Goal: Information Seeking & Learning: Learn about a topic

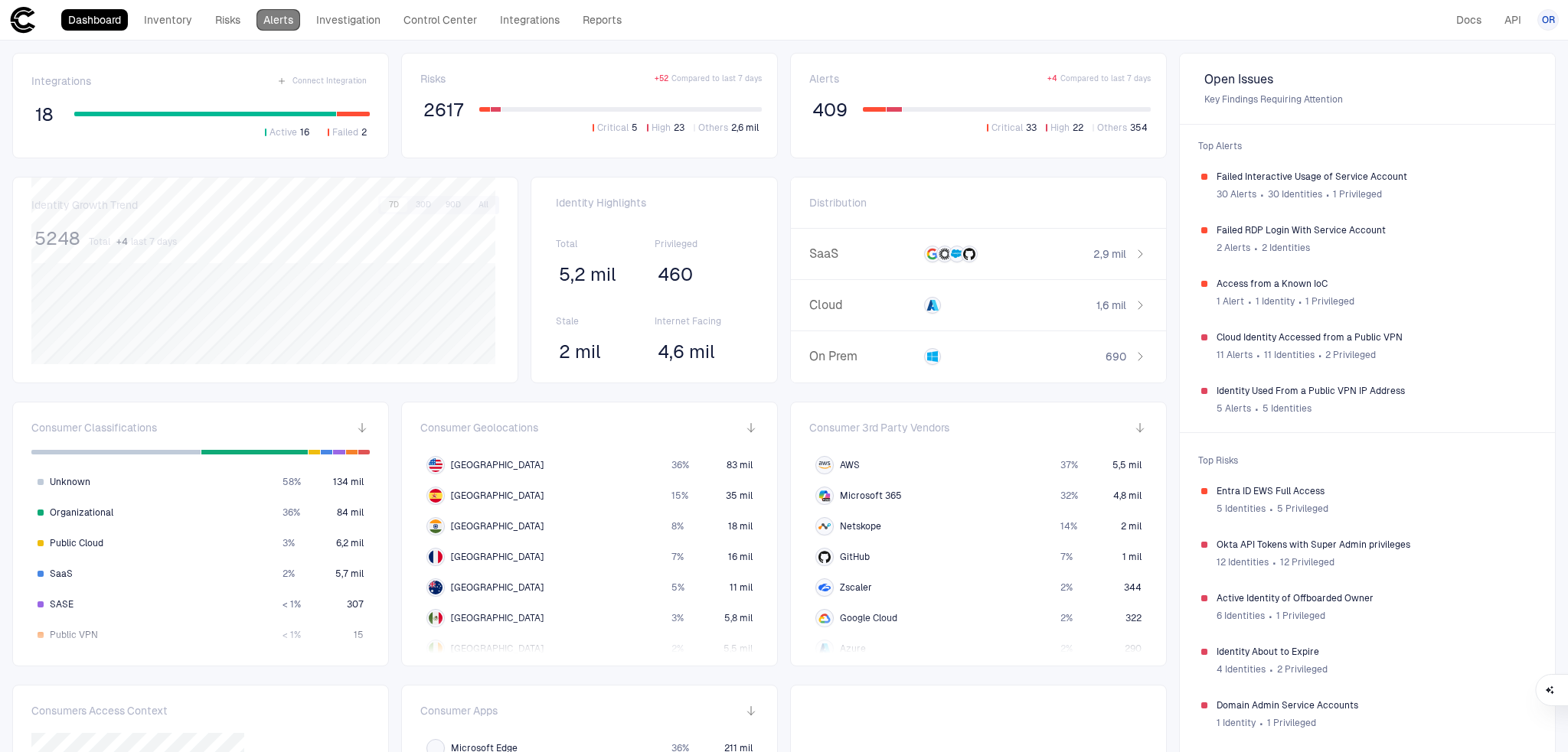
click at [282, 17] on link "Alerts" at bounding box center [278, 20] width 43 height 22
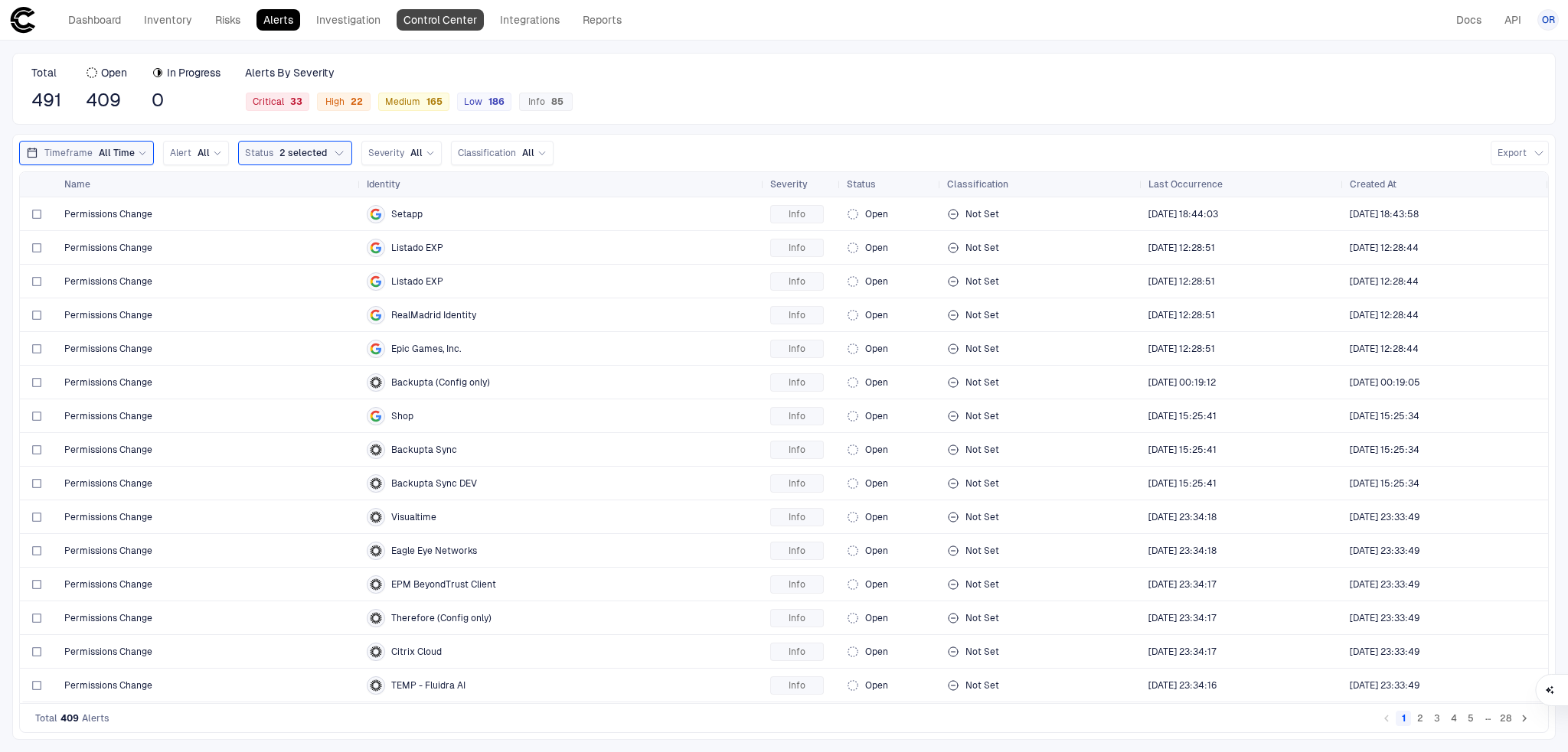
click at [444, 21] on link "Control Center" at bounding box center [440, 20] width 88 height 22
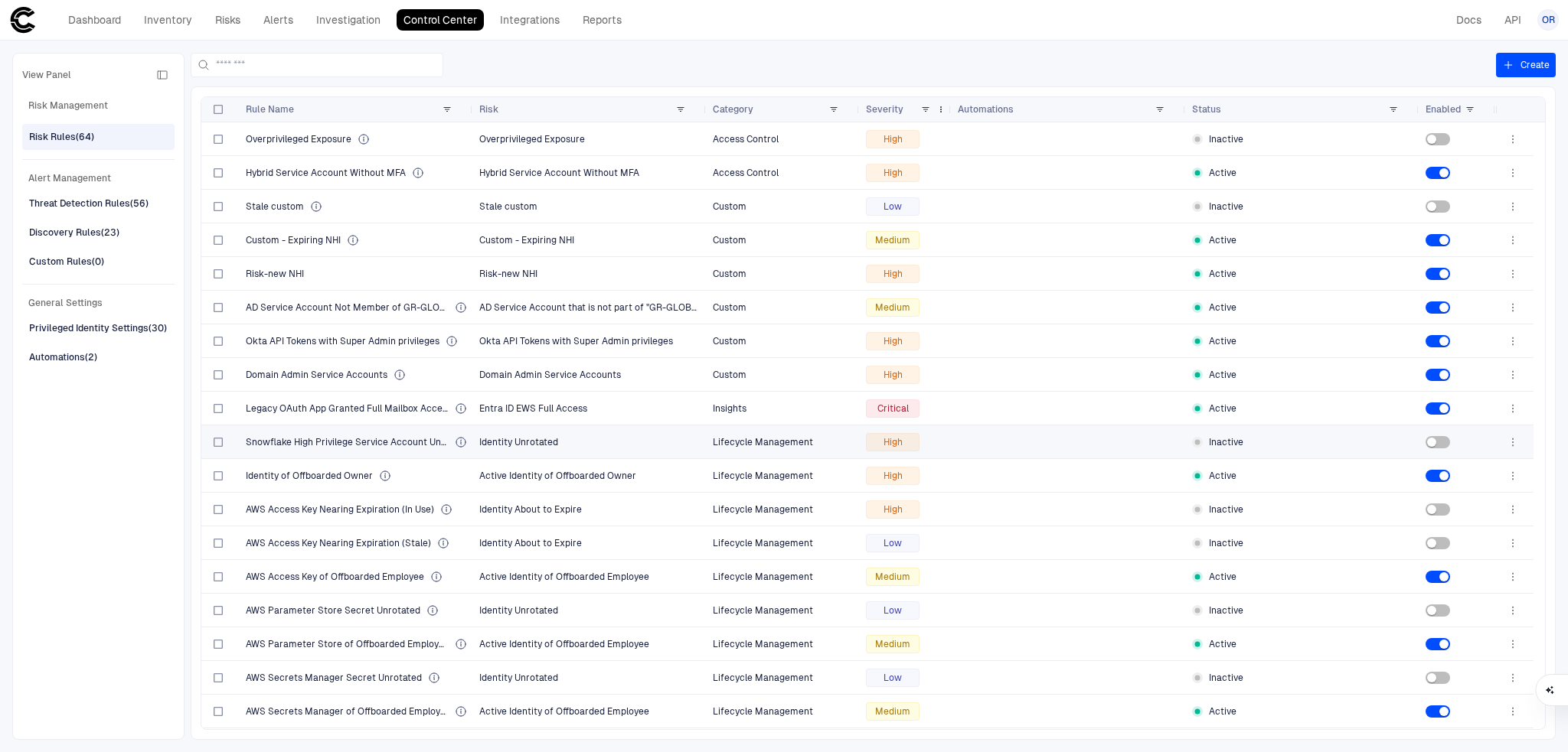
click at [930, 107] on div "Severity" at bounding box center [906, 109] width 80 height 24
click at [927, 107] on span at bounding box center [926, 109] width 10 height 10
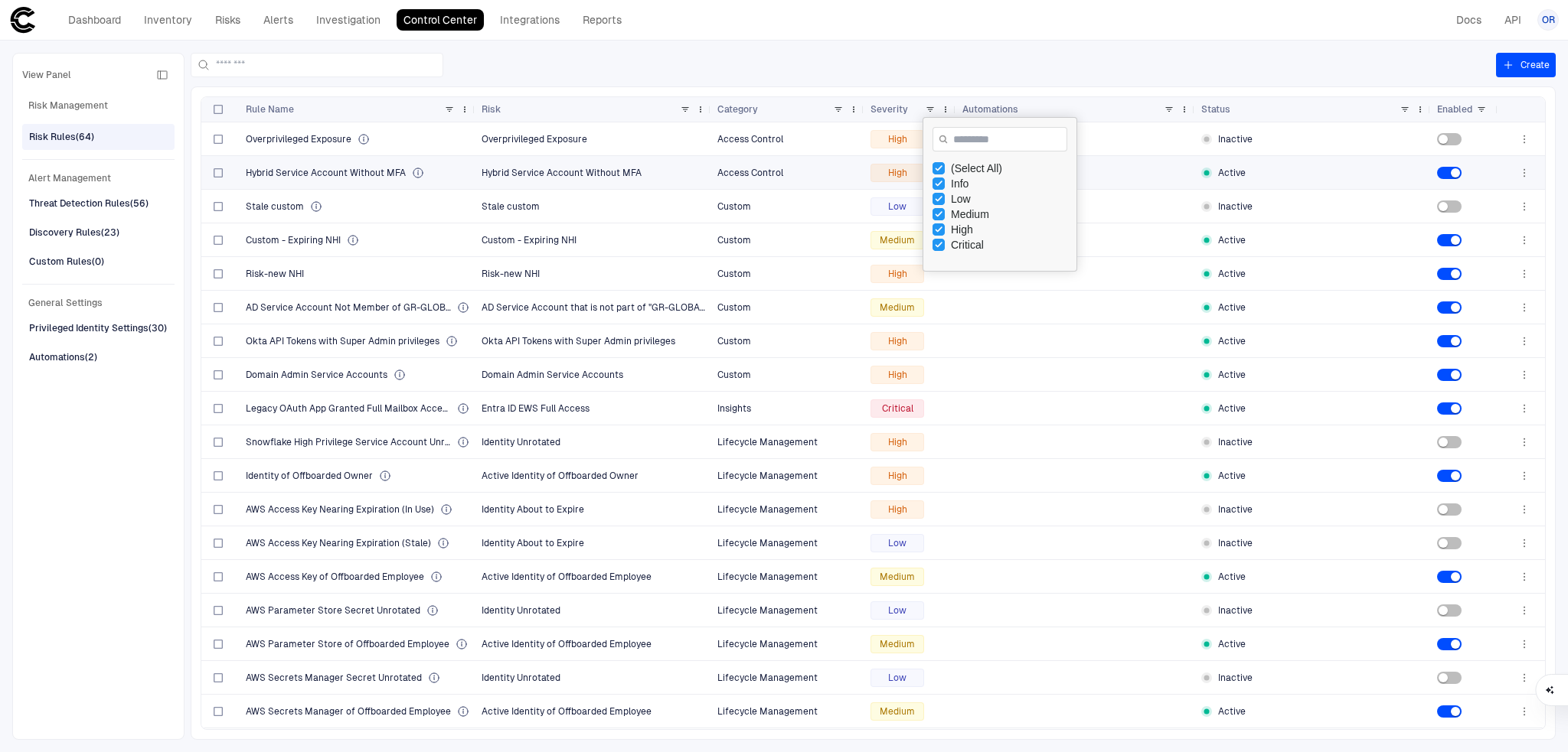
click at [864, 170] on div "High" at bounding box center [910, 172] width 92 height 33
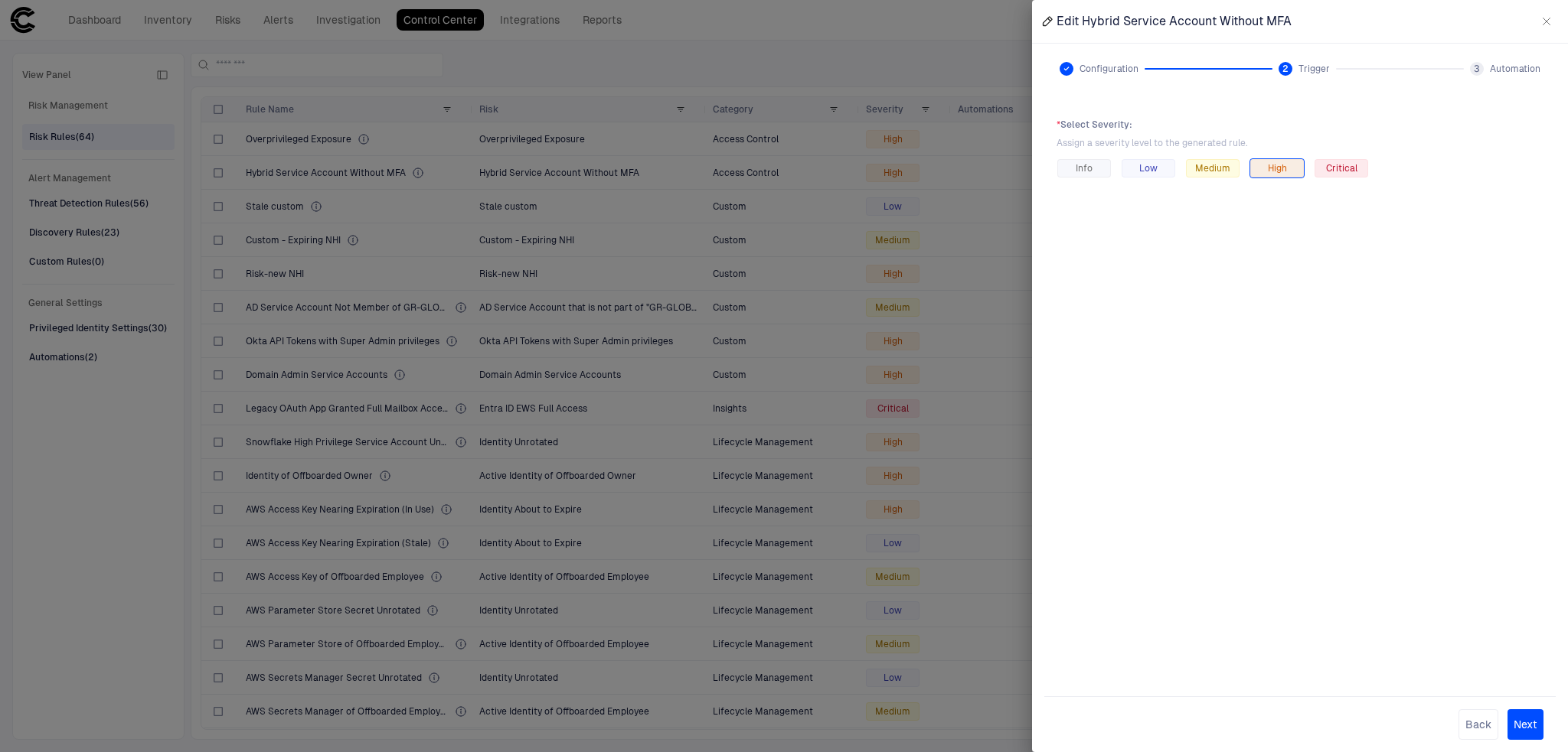
click at [1547, 19] on icon "button" at bounding box center [1547, 22] width 12 height 12
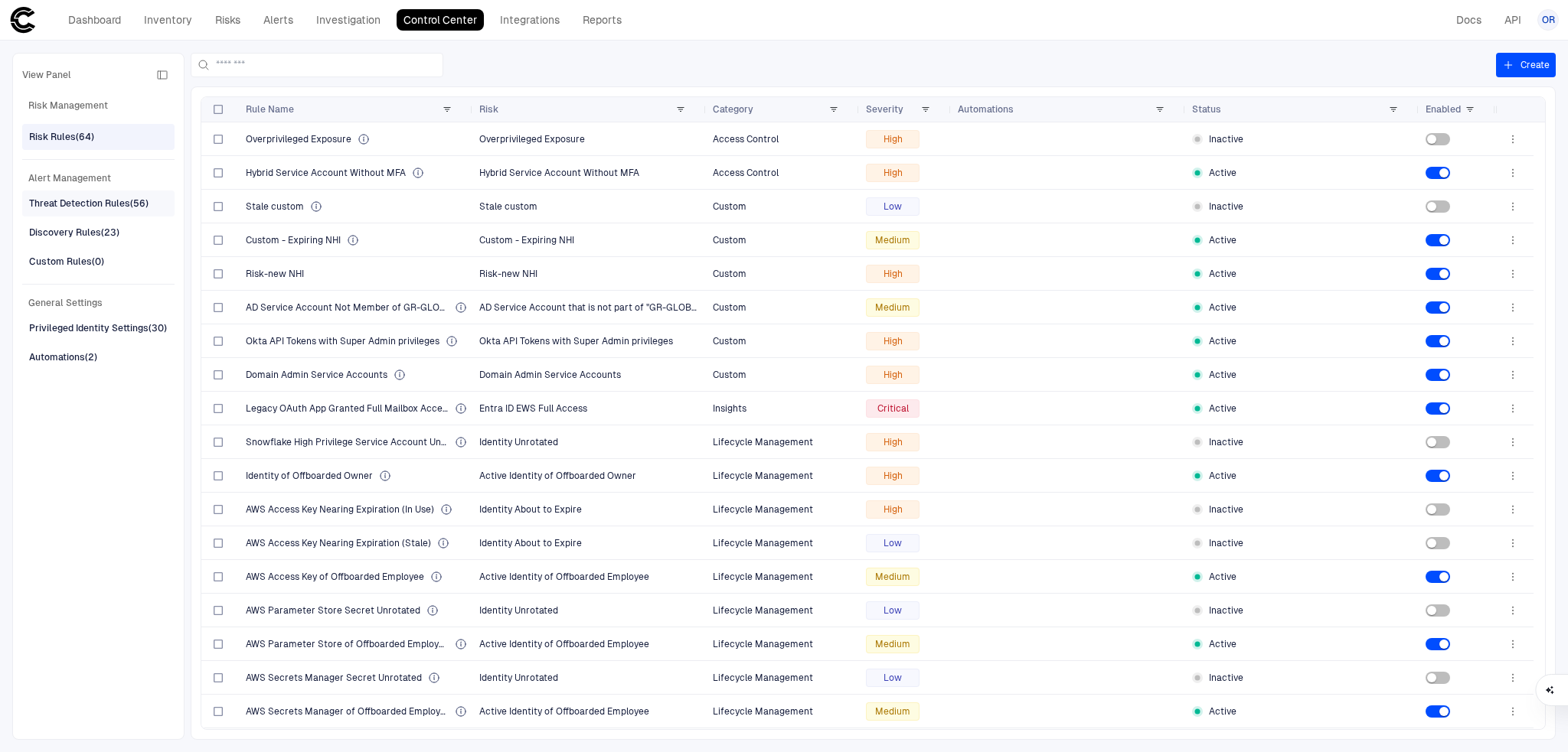
click at [90, 198] on div "Threat Detection Rules (56)" at bounding box center [89, 204] width 120 height 14
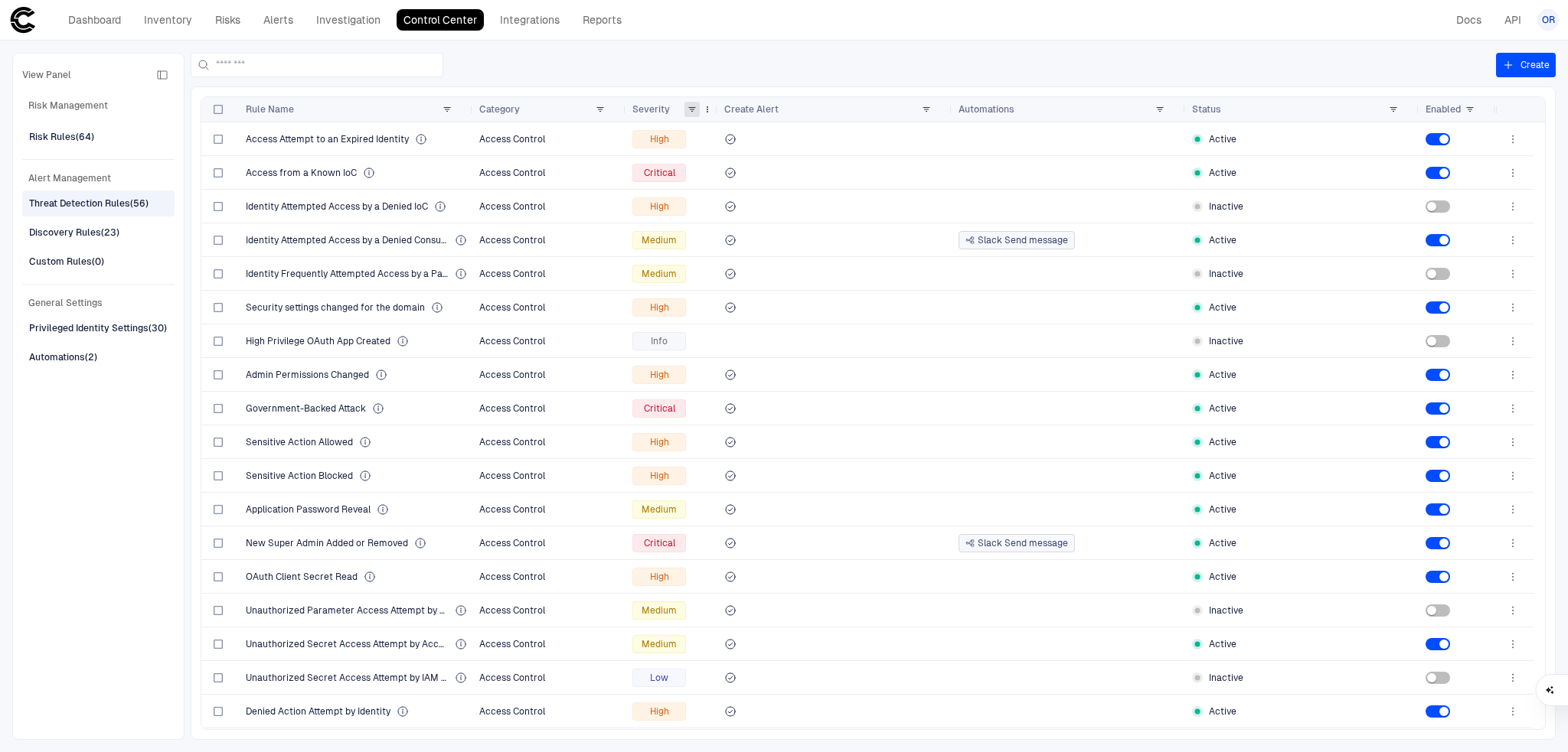
click at [693, 107] on span at bounding box center [692, 109] width 10 height 10
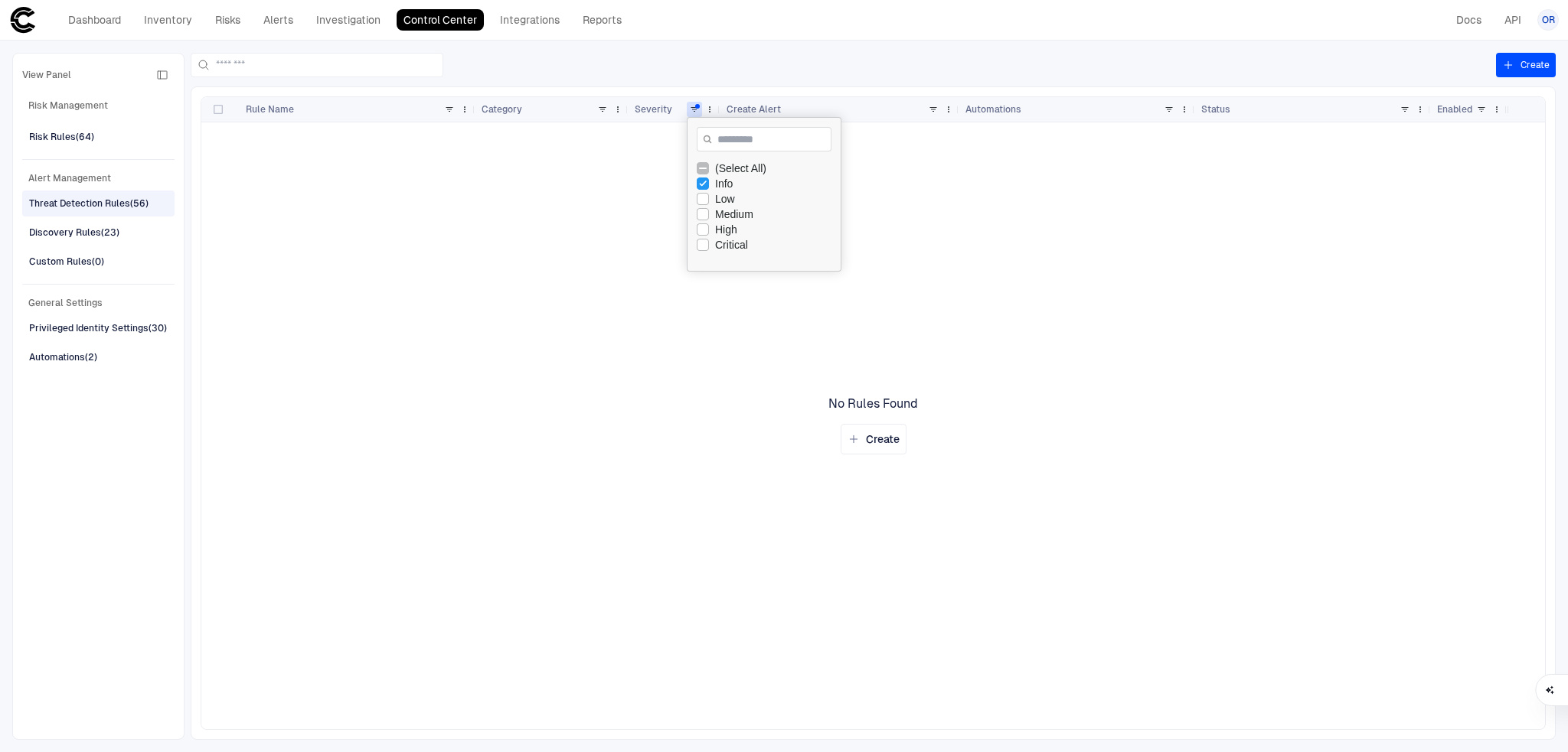
click at [927, 255] on div at bounding box center [854, 425] width 1305 height 607
click at [114, 226] on div "Discovery Rules (23)" at bounding box center [75, 233] width 90 height 14
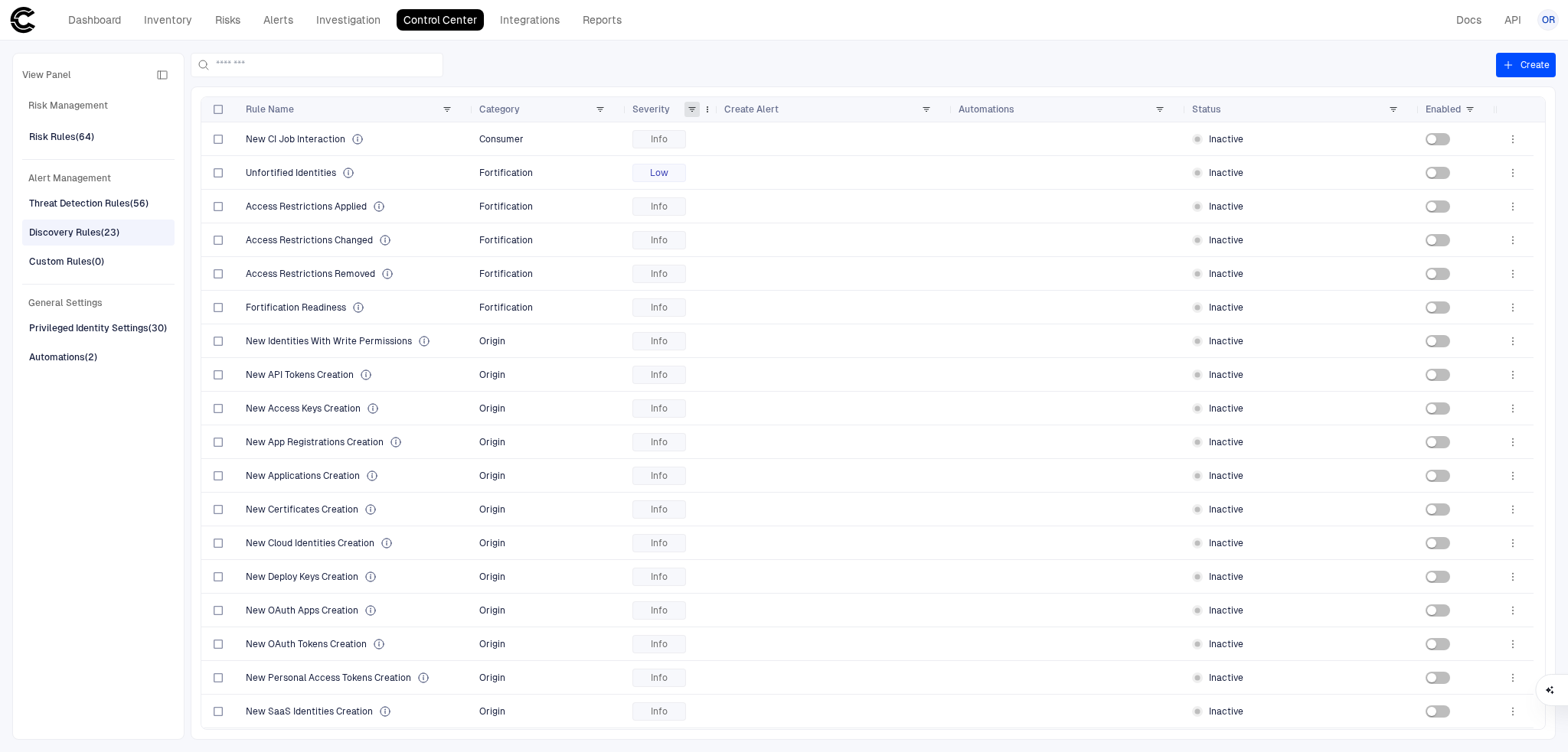
click at [693, 107] on span at bounding box center [692, 109] width 10 height 10
click at [131, 319] on span "Privileged Identity Settings (30)" at bounding box center [98, 328] width 138 height 20
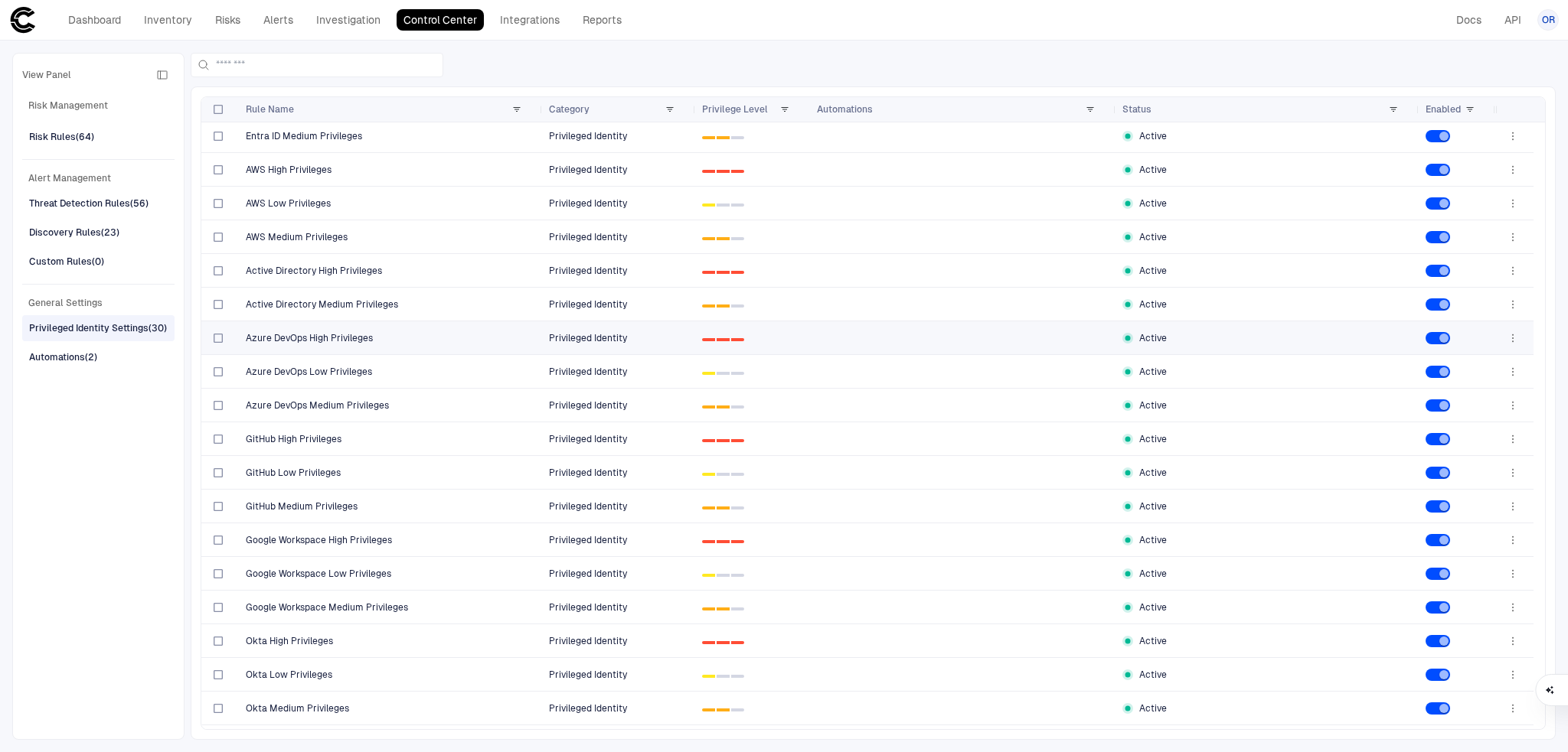
scroll to position [402, 0]
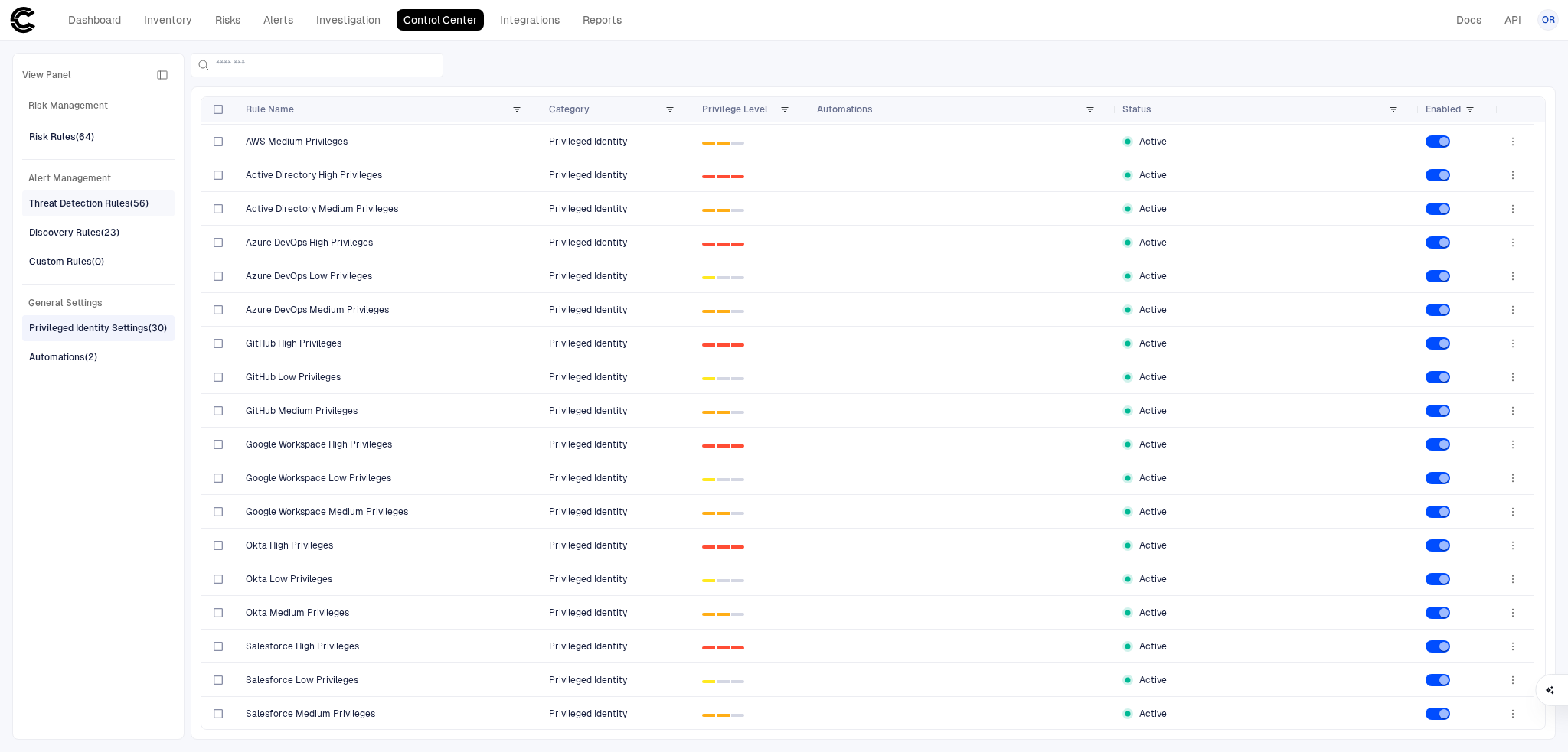
click at [98, 207] on div "Threat Detection Rules (56)" at bounding box center [89, 204] width 120 height 14
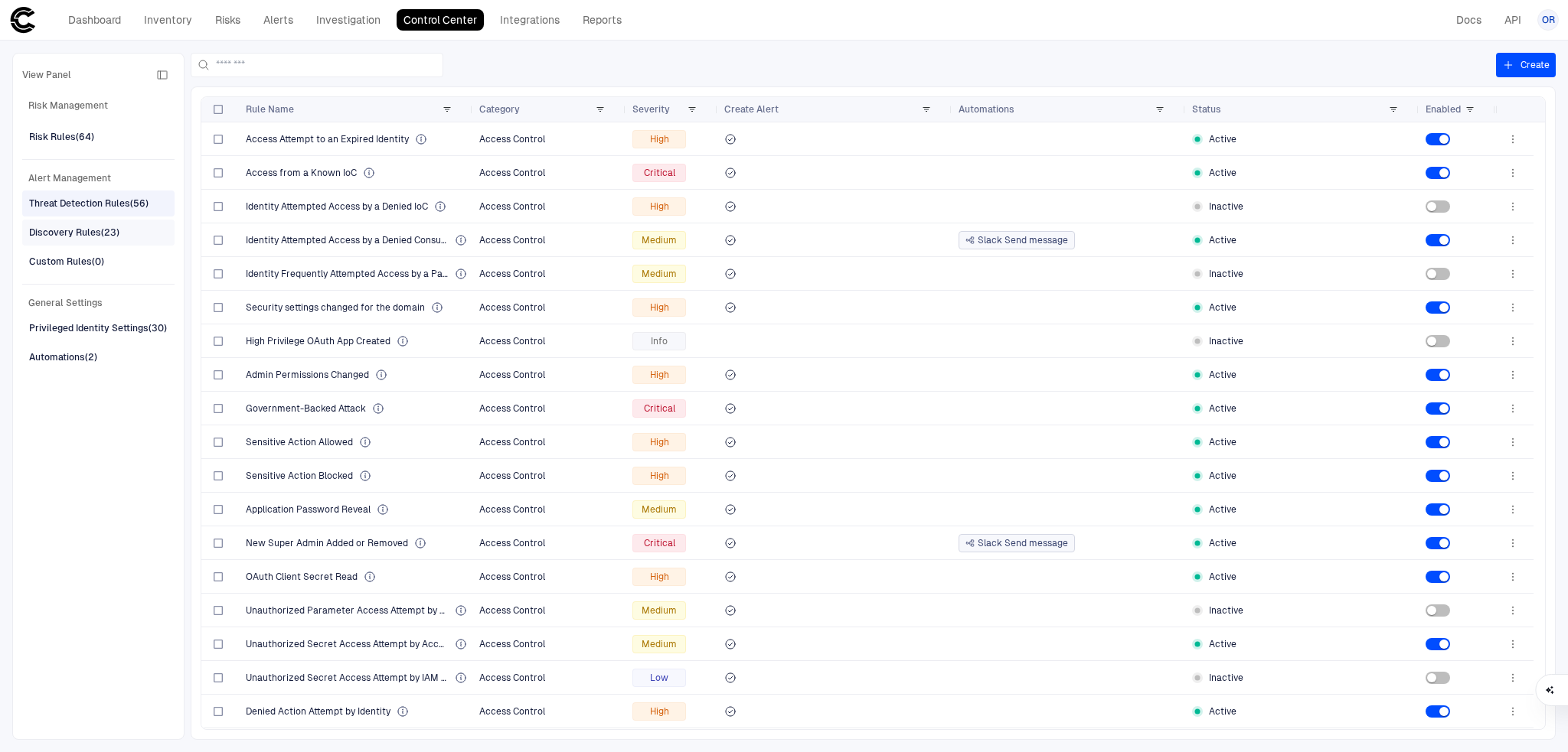
click at [100, 228] on div "Discovery Rules (23)" at bounding box center [75, 233] width 90 height 14
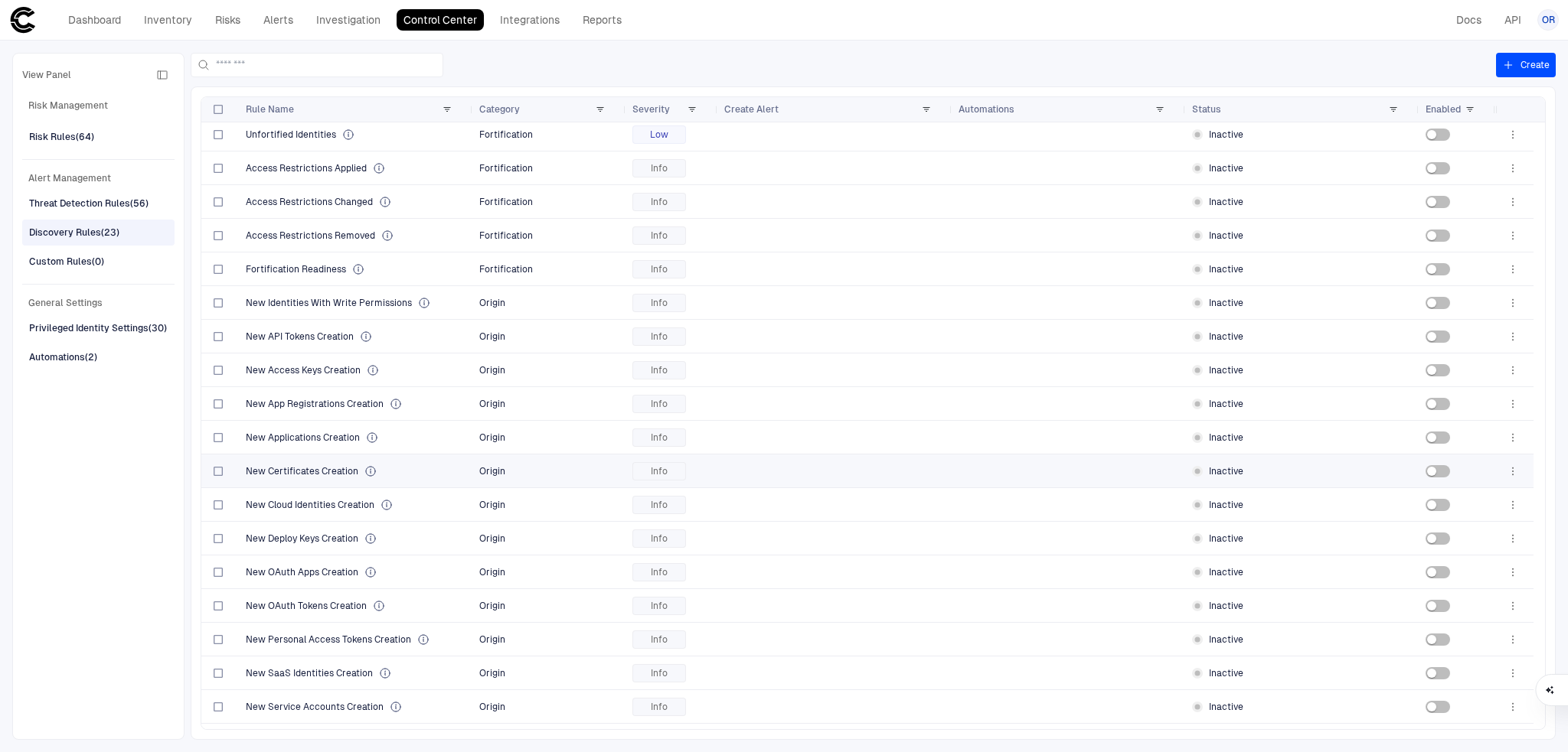
scroll to position [0, 0]
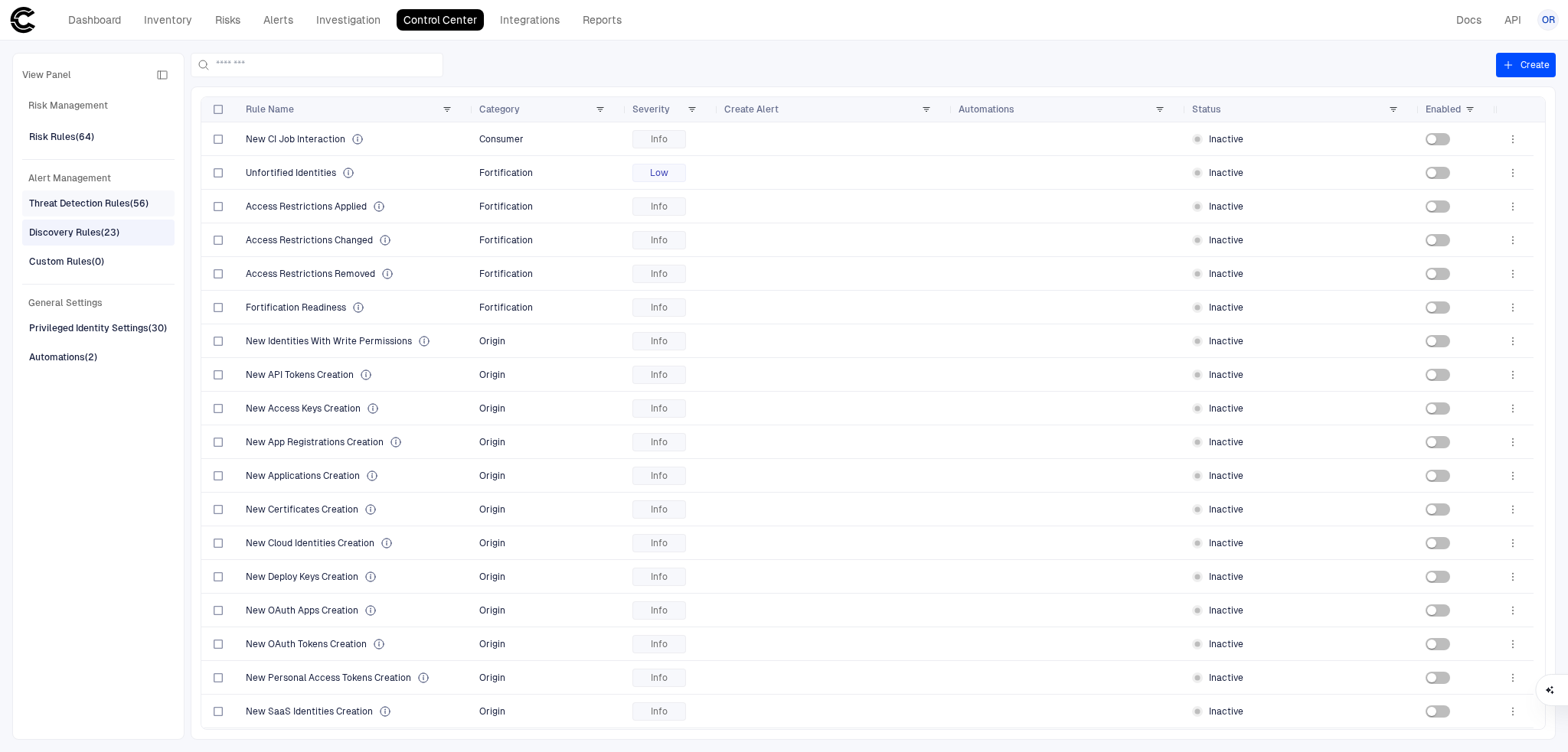
click at [62, 197] on div "Threat Detection Rules (56)" at bounding box center [89, 204] width 120 height 14
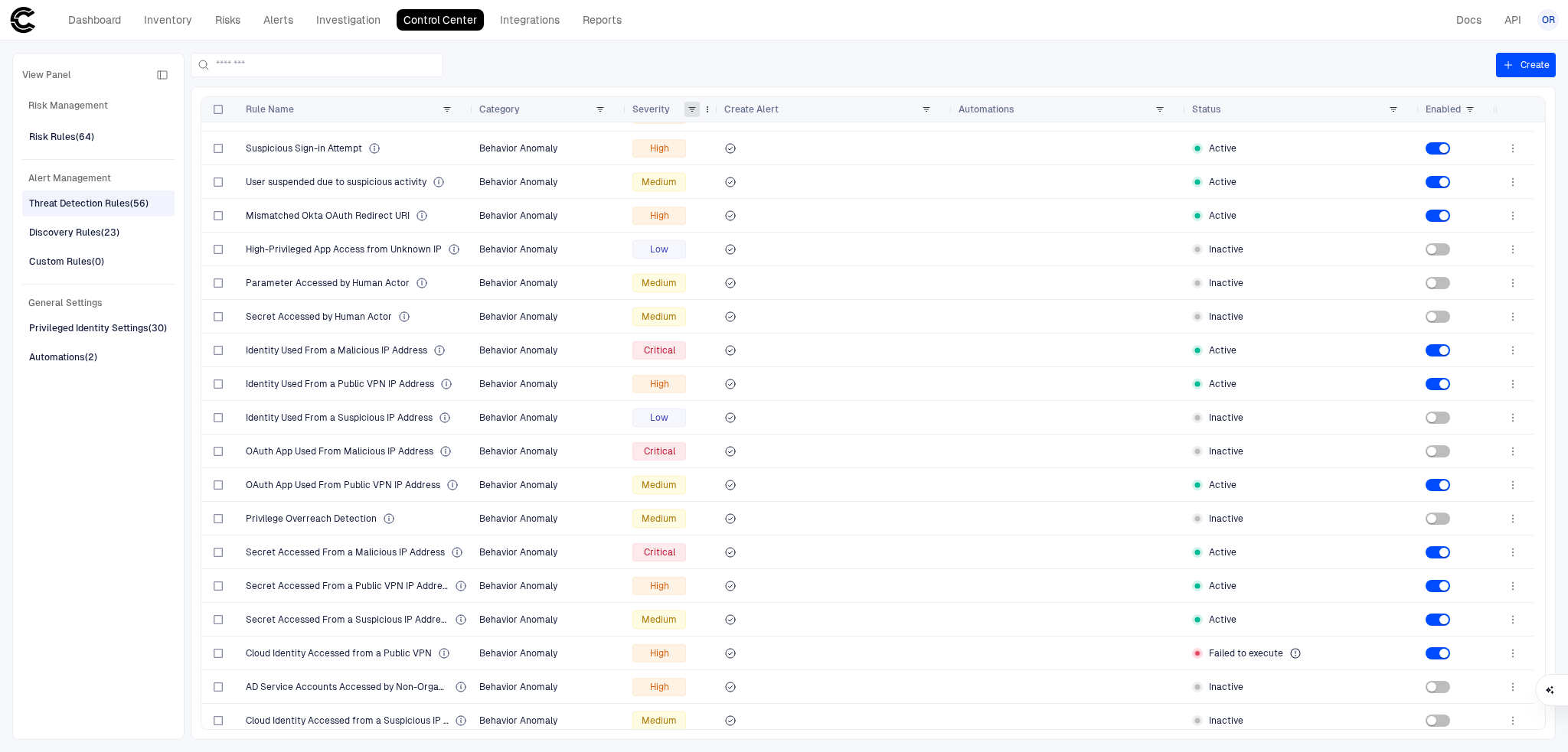
click at [689, 110] on span at bounding box center [692, 109] width 10 height 10
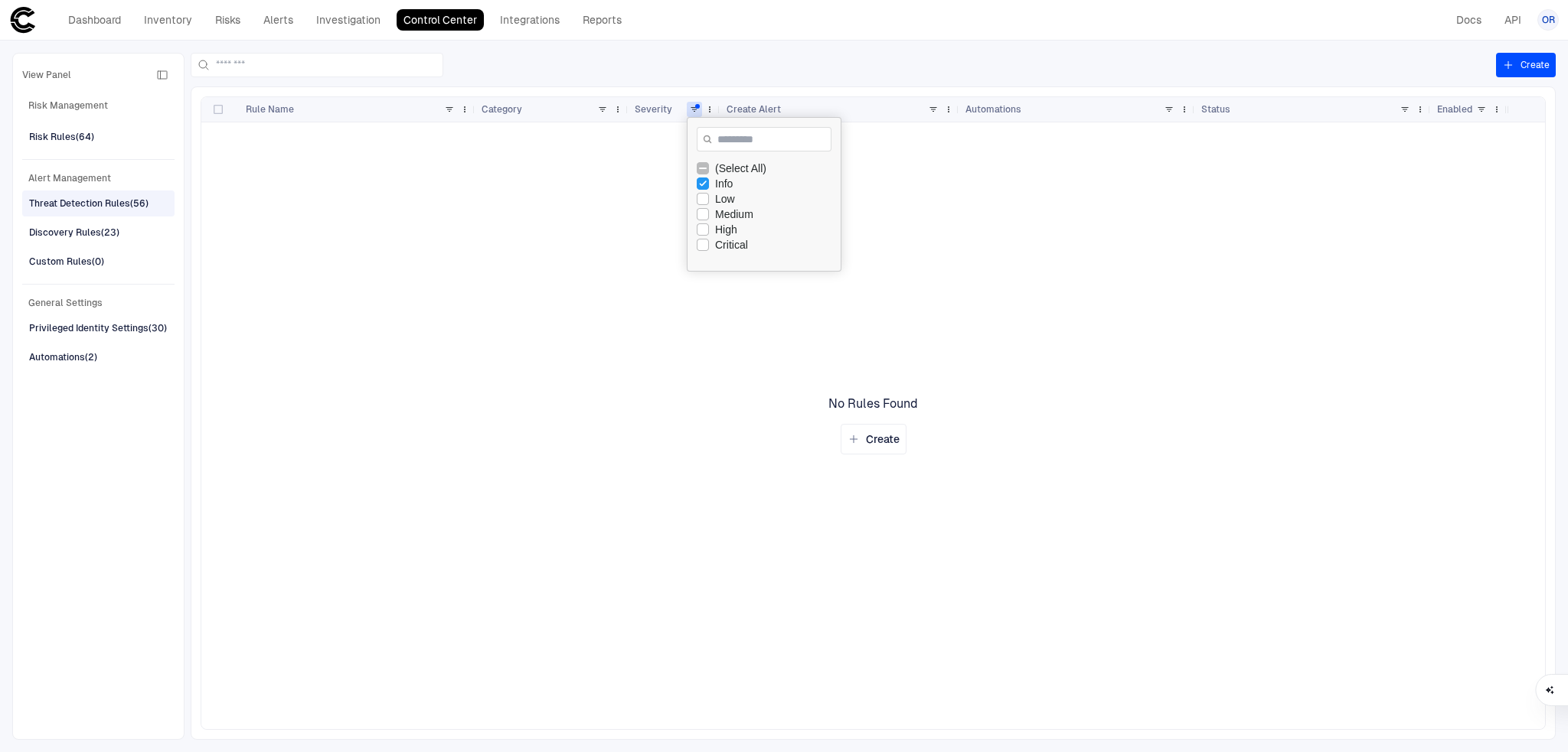
click at [308, 16] on div "Dashboard Inventory Risks Alerts Investigation Control Center Integrations Repo…" at bounding box center [345, 20] width 568 height 22
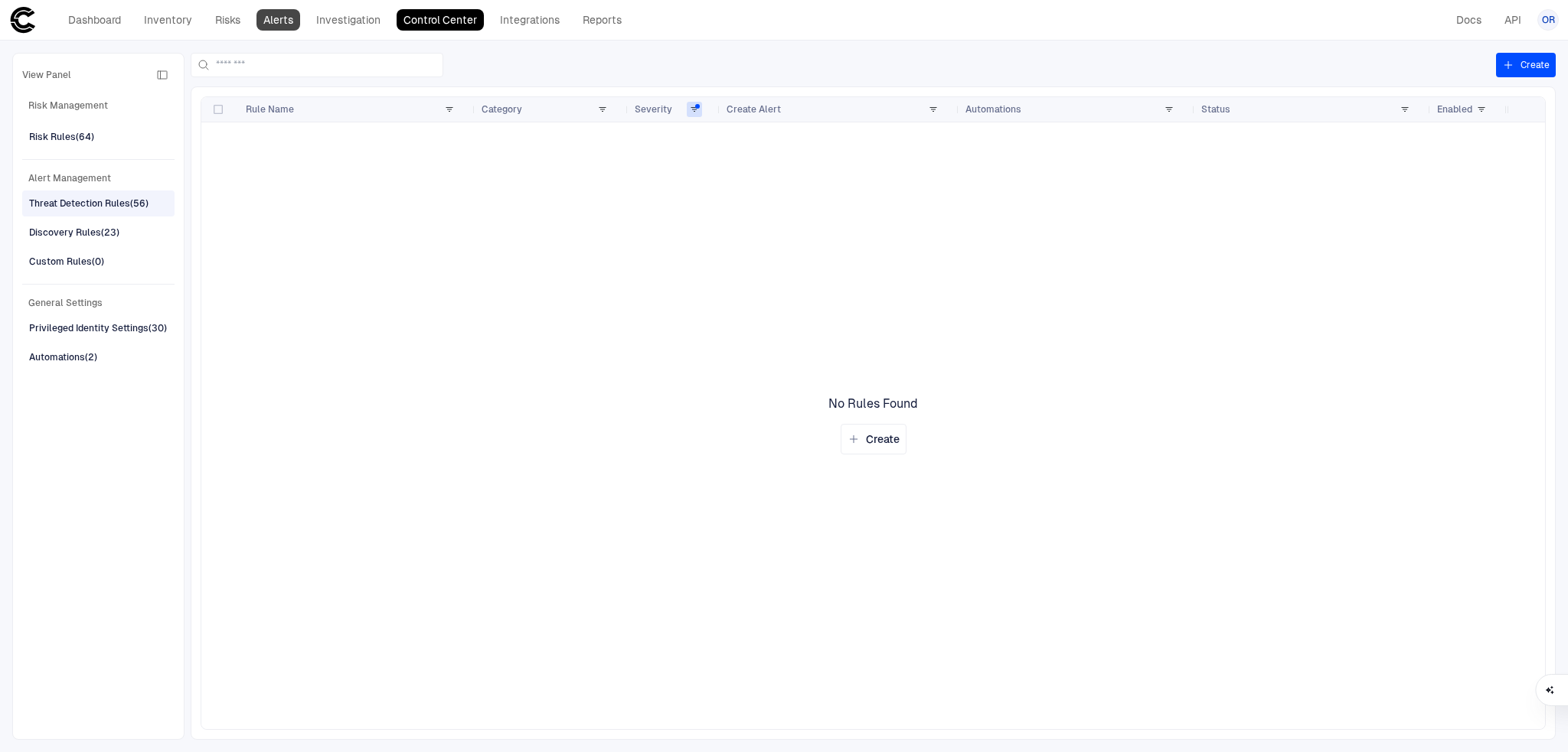
click at [296, 16] on link "Alerts" at bounding box center [278, 20] width 43 height 22
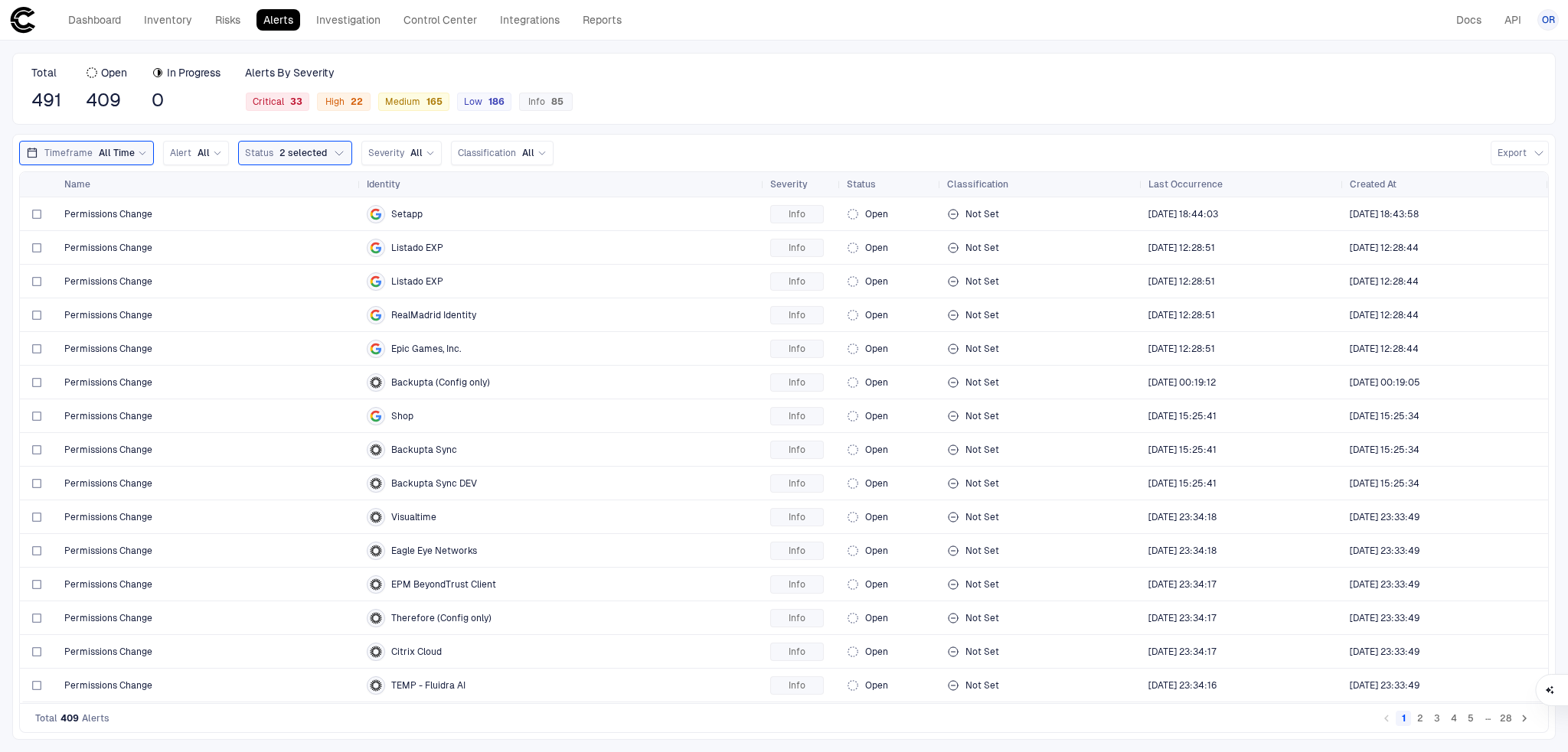
click at [140, 151] on icon at bounding box center [142, 152] width 10 height 10
click at [755, 120] on div "Total 491 Open 409 In Progress 0 Alerts By Severity Critical 33 High 22 Medium …" at bounding box center [784, 88] width 1544 height 72
click at [1109, 102] on div "Total 491 Open 409 In Progress 0 Alerts By Severity Critical 33 High 22 Medium …" at bounding box center [784, 88] width 1544 height 72
click at [288, 148] on span "2 selected" at bounding box center [303, 153] width 48 height 12
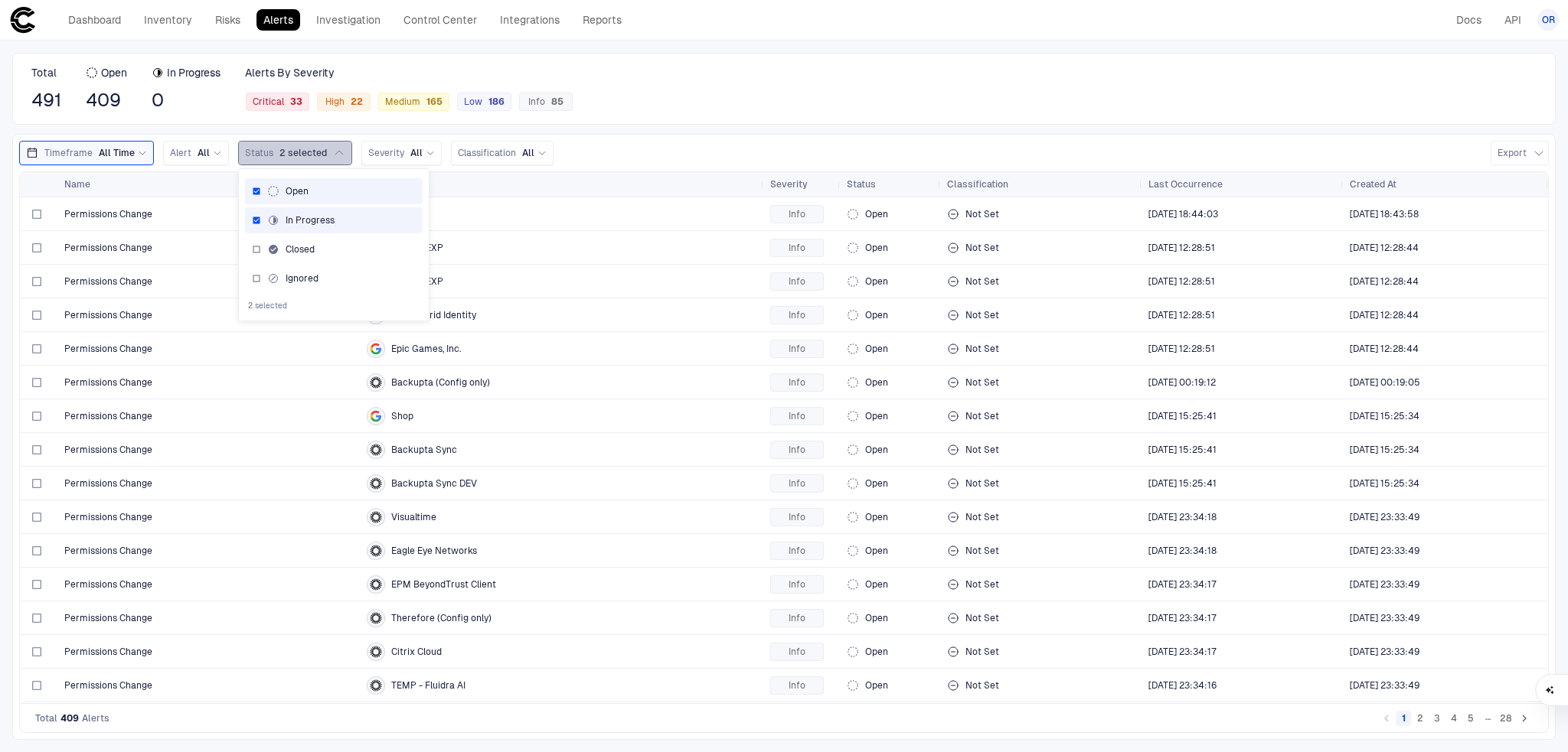
click at [301, 160] on button "Status 2 selected" at bounding box center [296, 153] width 114 height 24
click at [163, 157] on div "Alert All" at bounding box center [196, 153] width 66 height 24
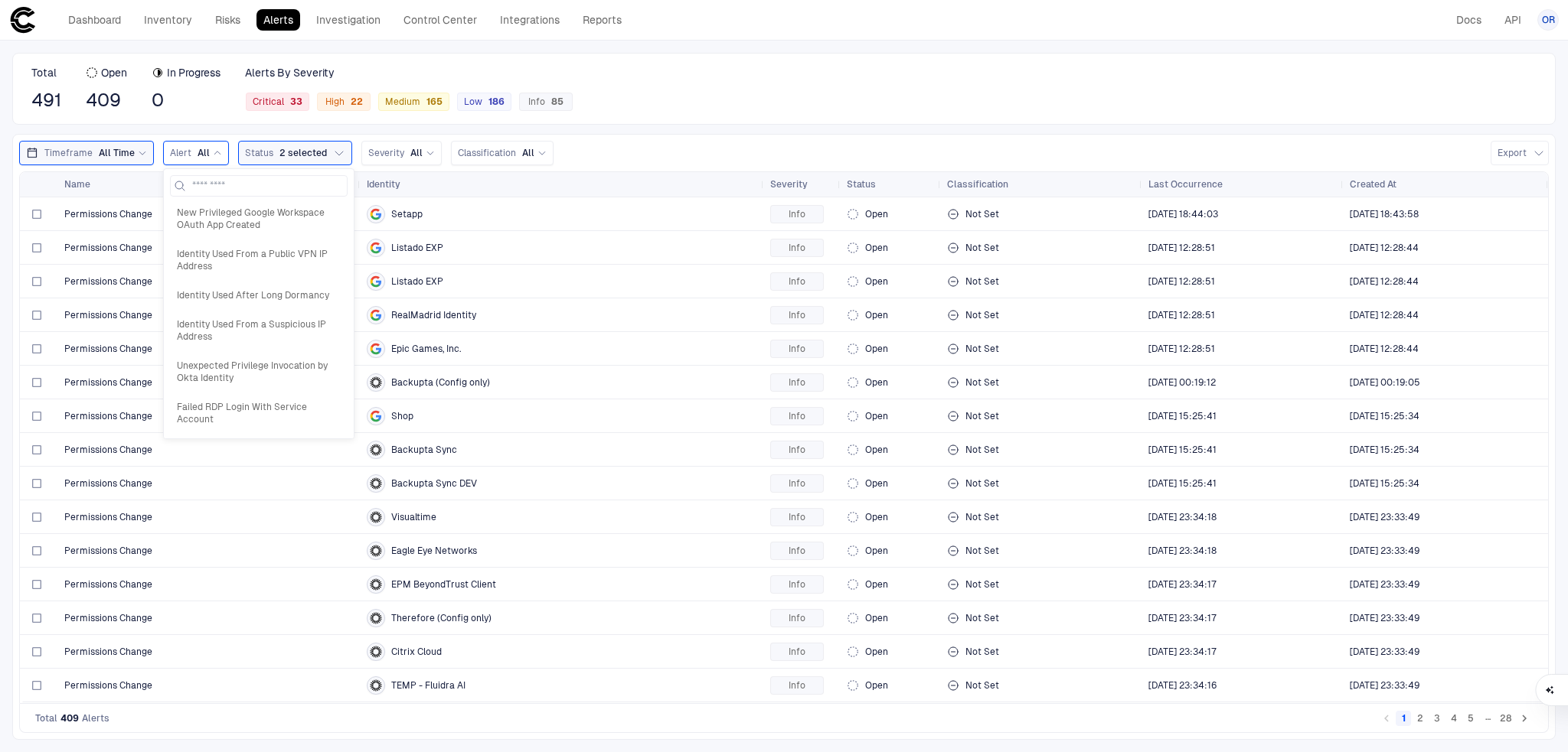
scroll to position [325, 0]
click at [255, 381] on span "Cloud Identity Accessed from a Public VPN" at bounding box center [258, 386] width 164 height 24
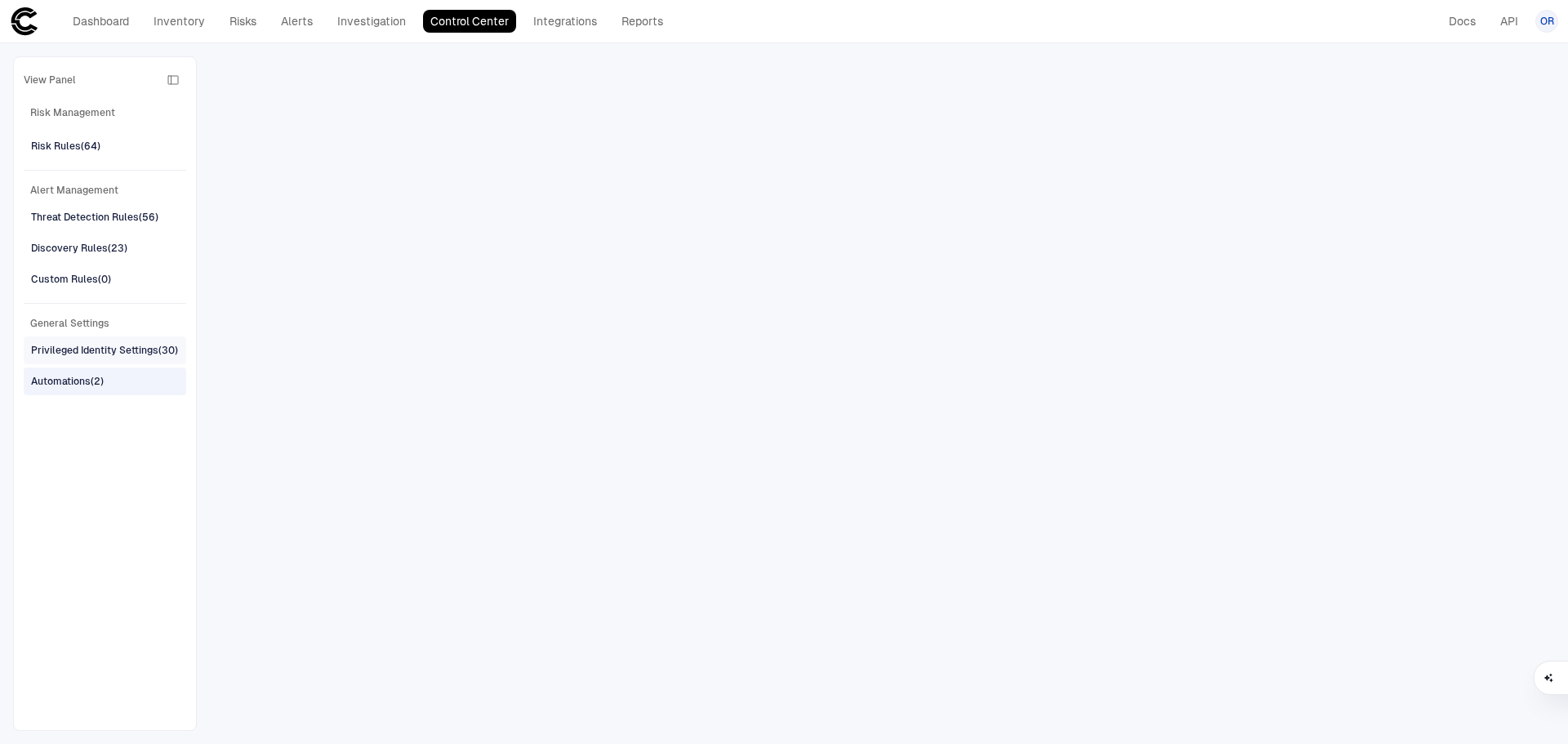
click at [149, 353] on div "Privileged Identity Settings (30)" at bounding box center [104, 350] width 147 height 15
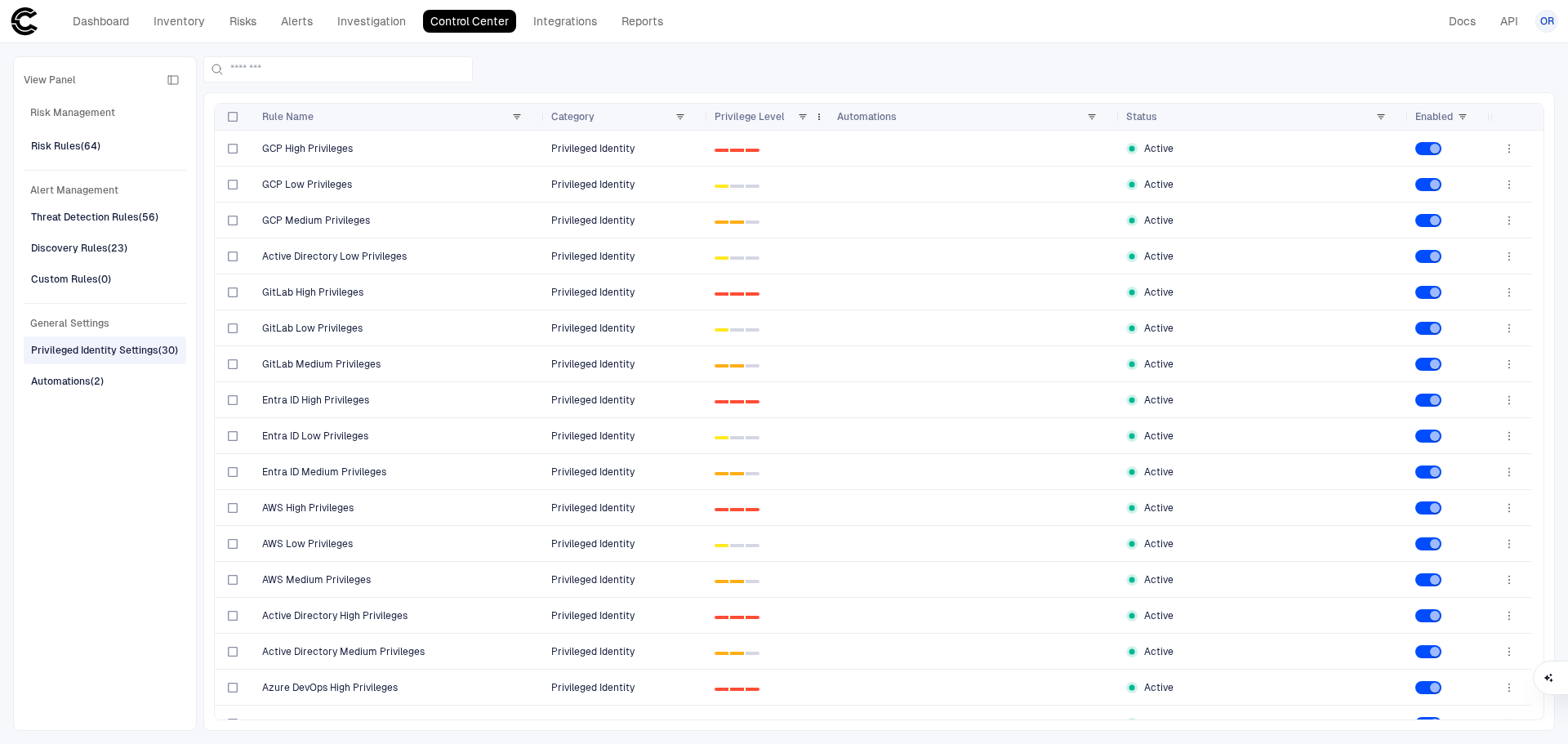
click at [796, 116] on div "Privilege Level" at bounding box center [756, 116] width 83 height 18
click at [801, 116] on span at bounding box center [802, 116] width 10 height 10
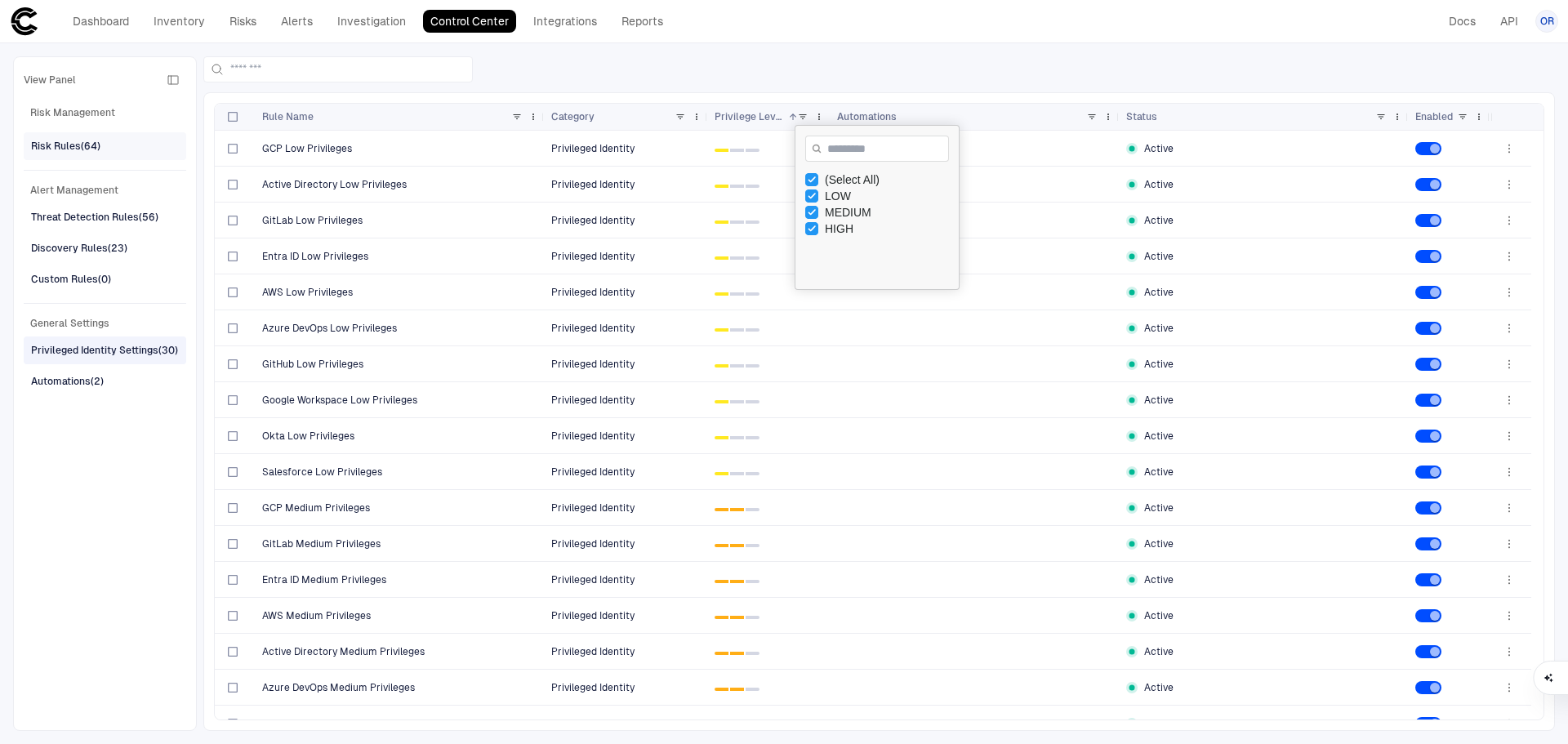
click at [97, 145] on div "Risk Rules (64)" at bounding box center [66, 146] width 69 height 15
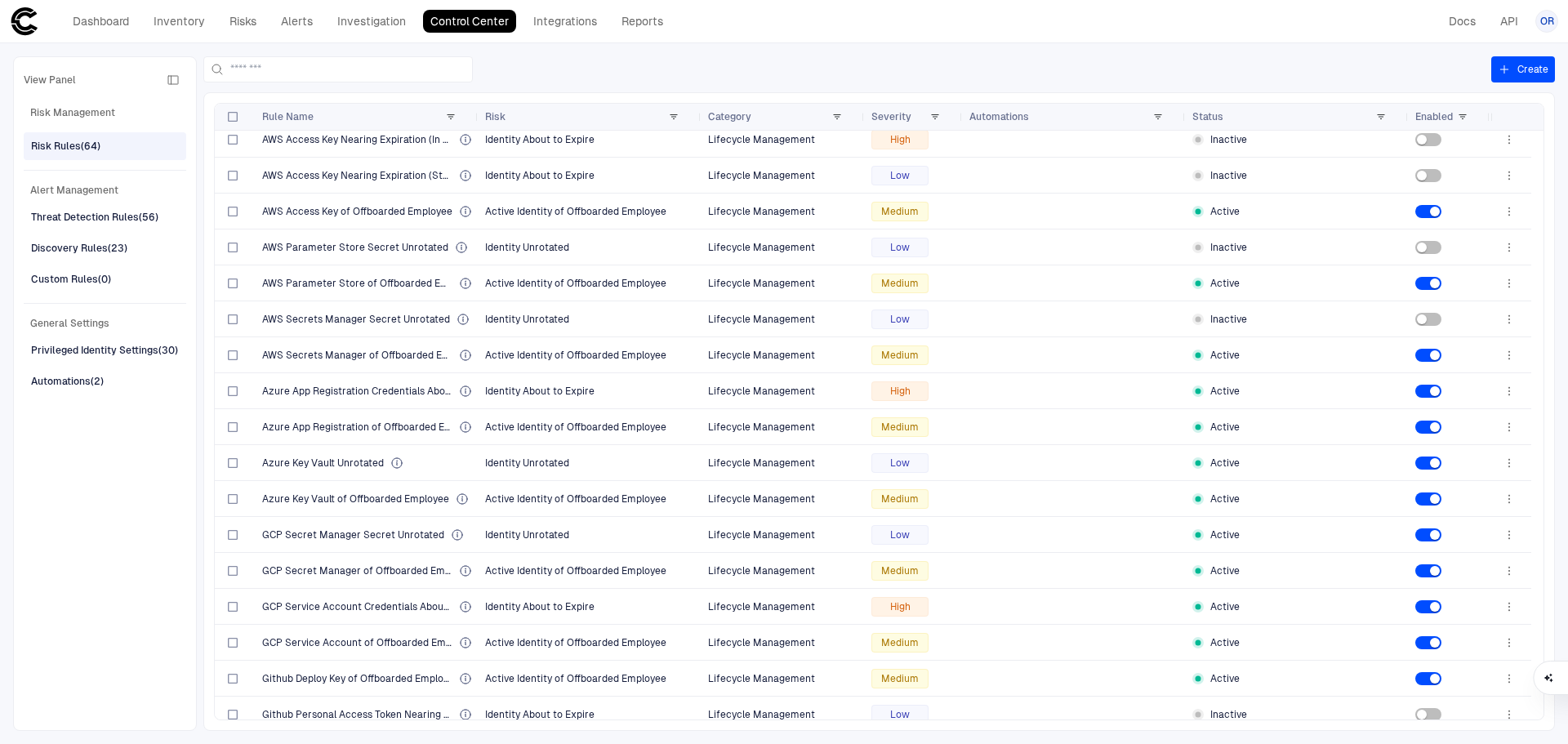
scroll to position [17, 0]
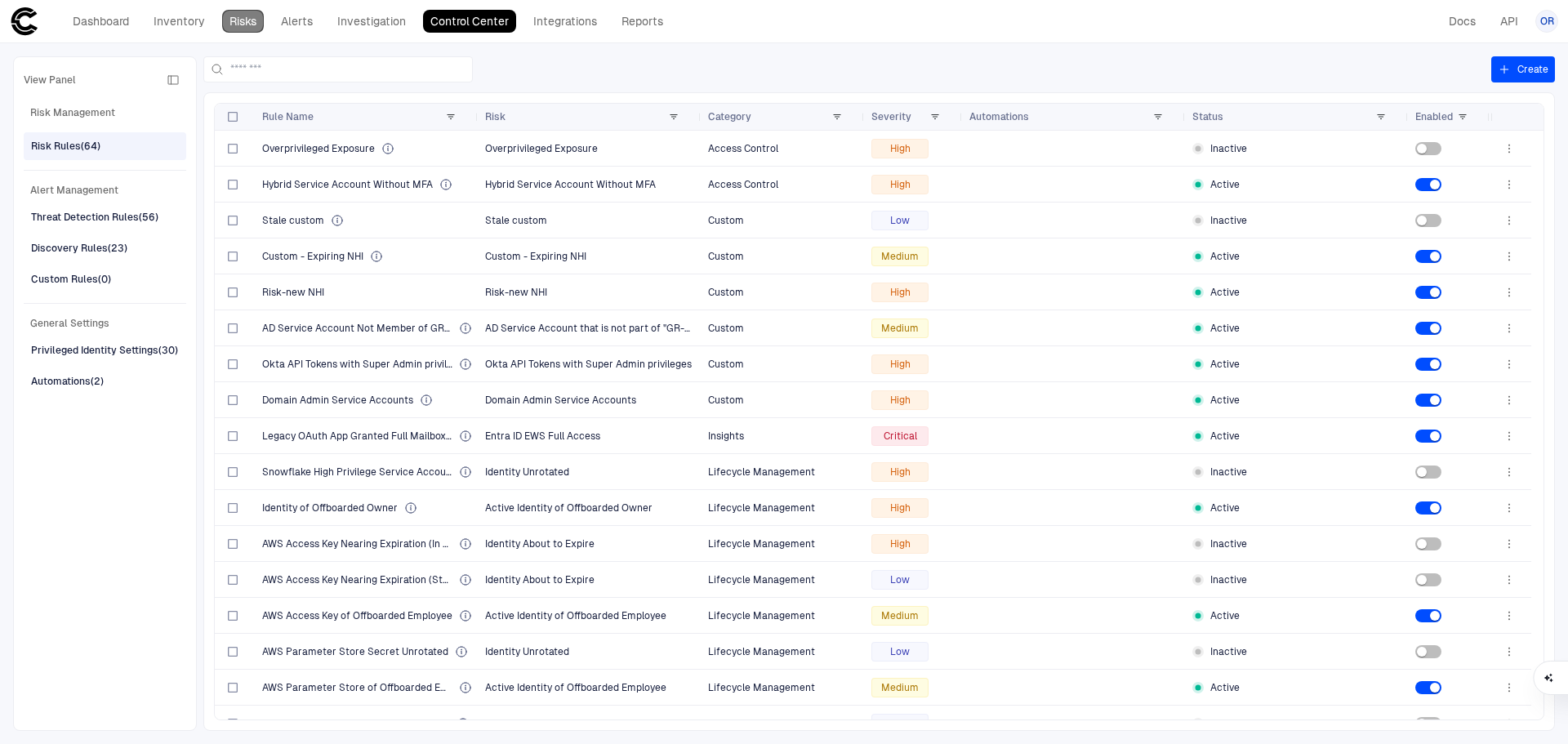
click at [263, 20] on link "Risks" at bounding box center [242, 21] width 42 height 23
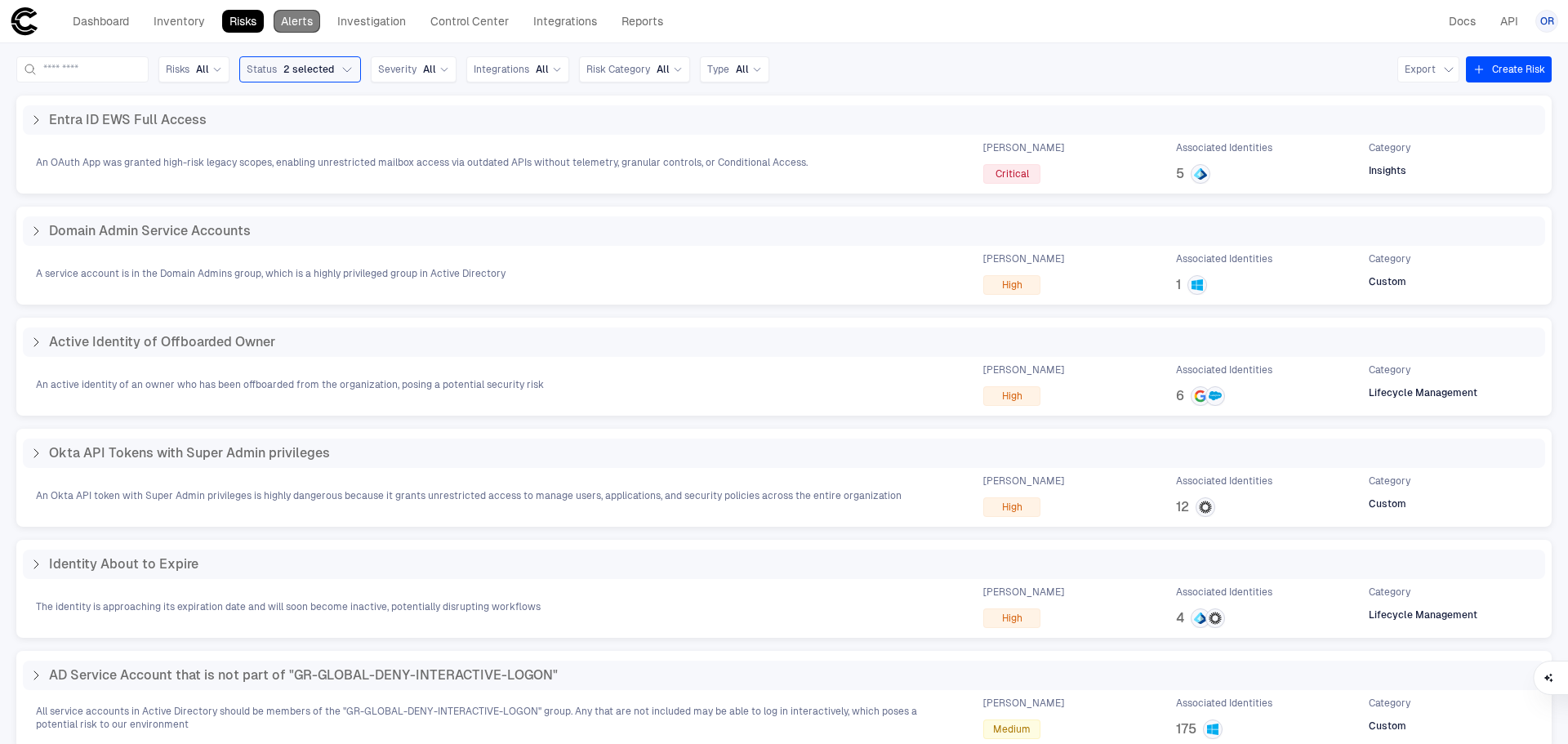
click at [304, 20] on link "Alerts" at bounding box center [297, 21] width 46 height 23
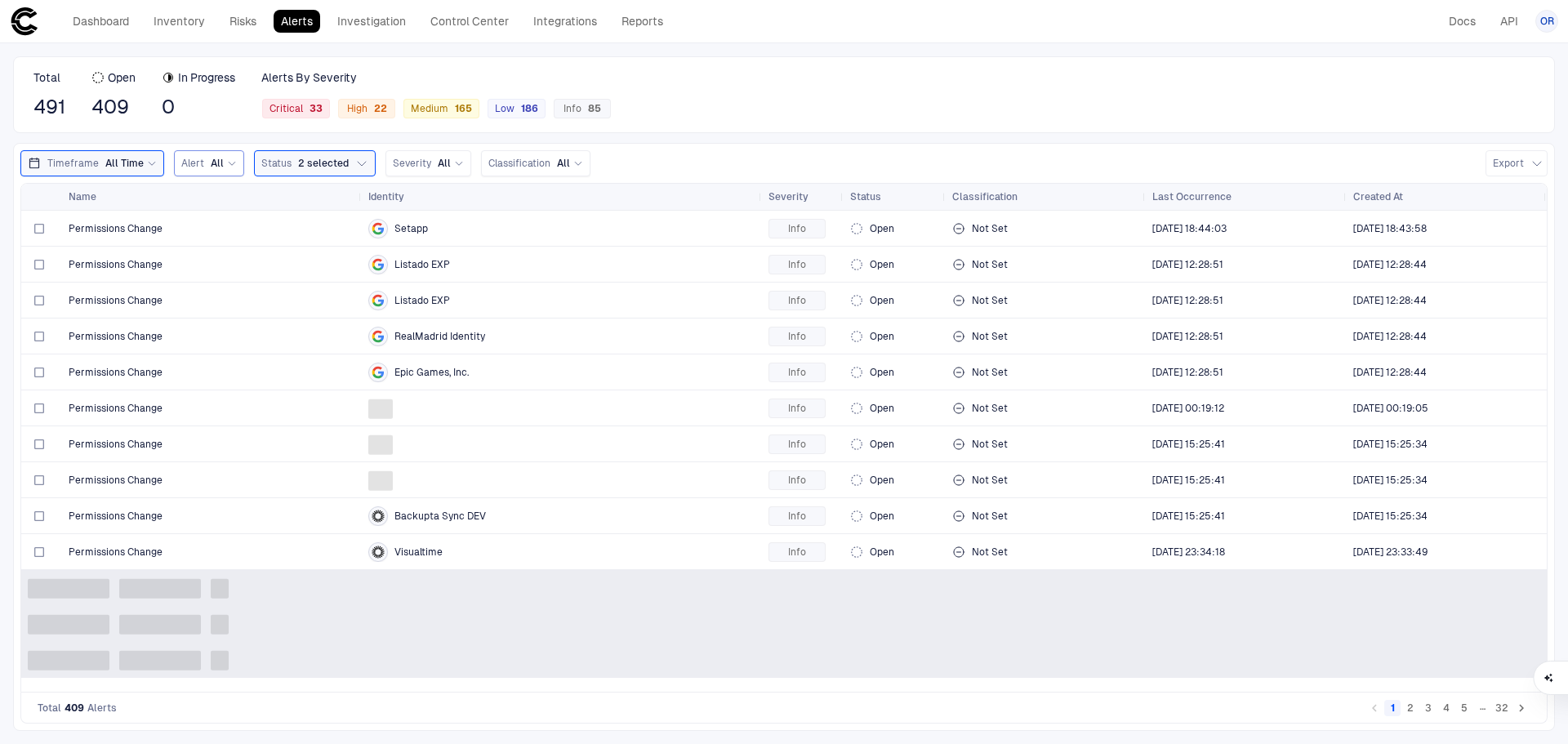
click at [230, 165] on icon at bounding box center [232, 163] width 10 height 10
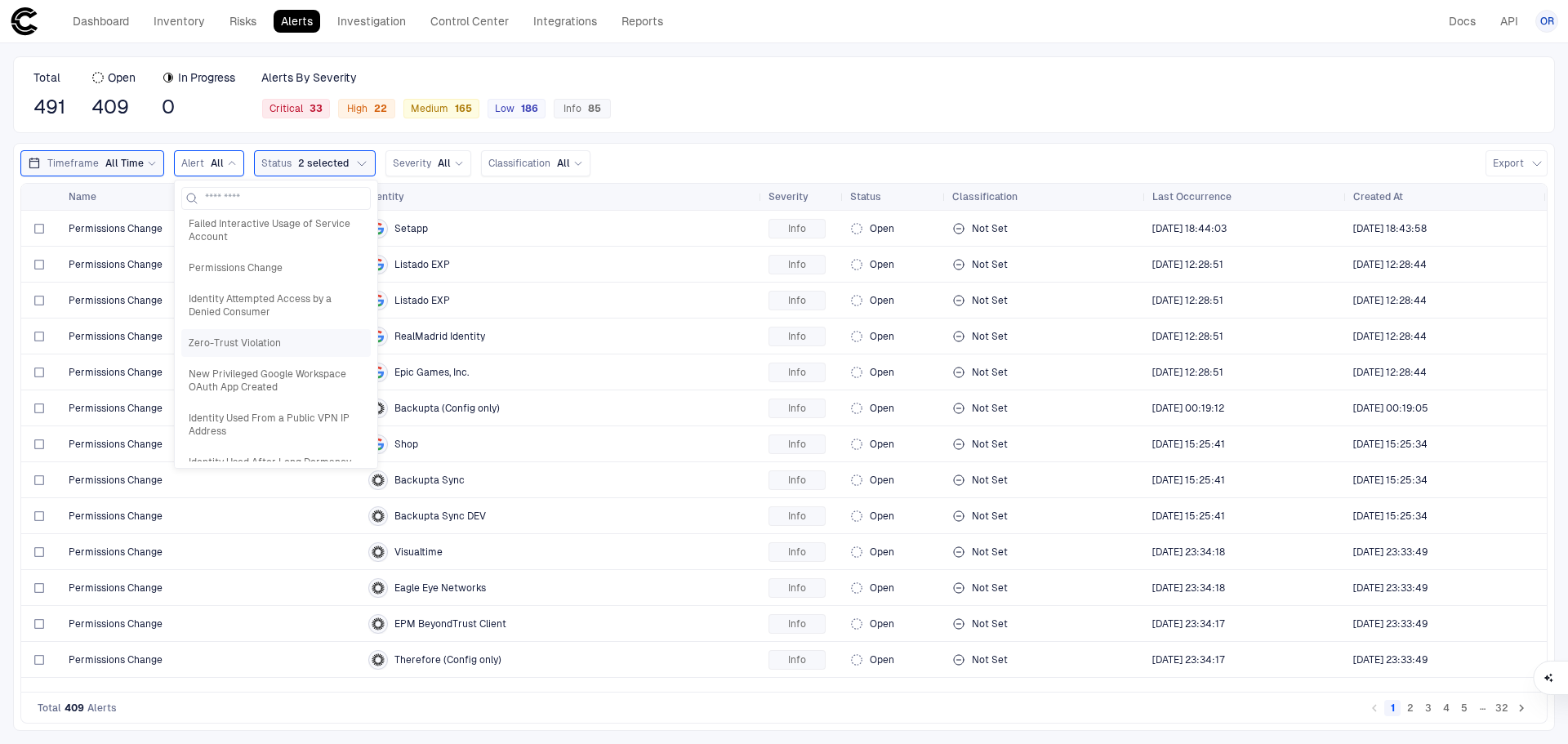
click at [298, 336] on span "Zero-Trust Violation" at bounding box center [276, 343] width 175 height 13
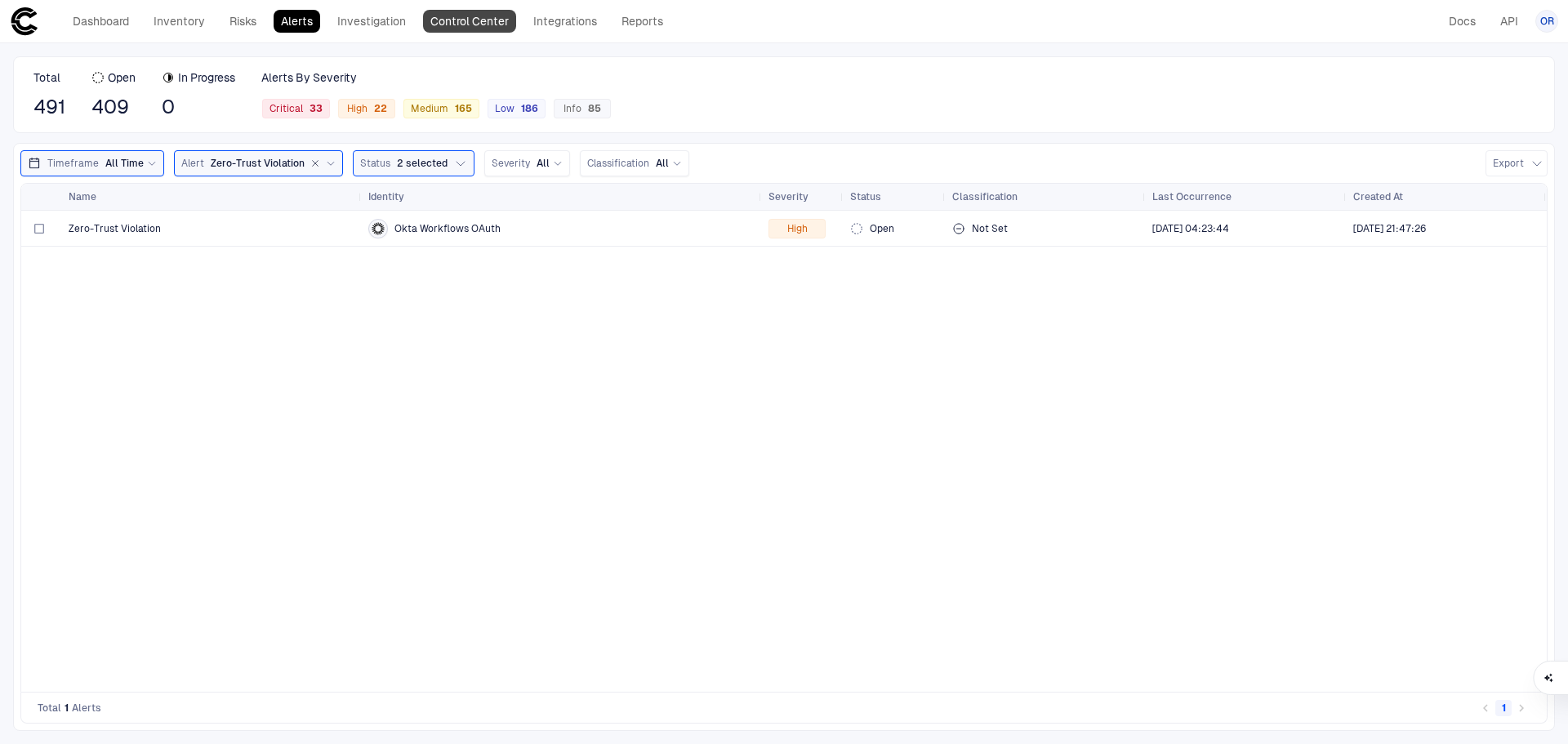
click at [466, 22] on link "Control Center" at bounding box center [470, 21] width 93 height 23
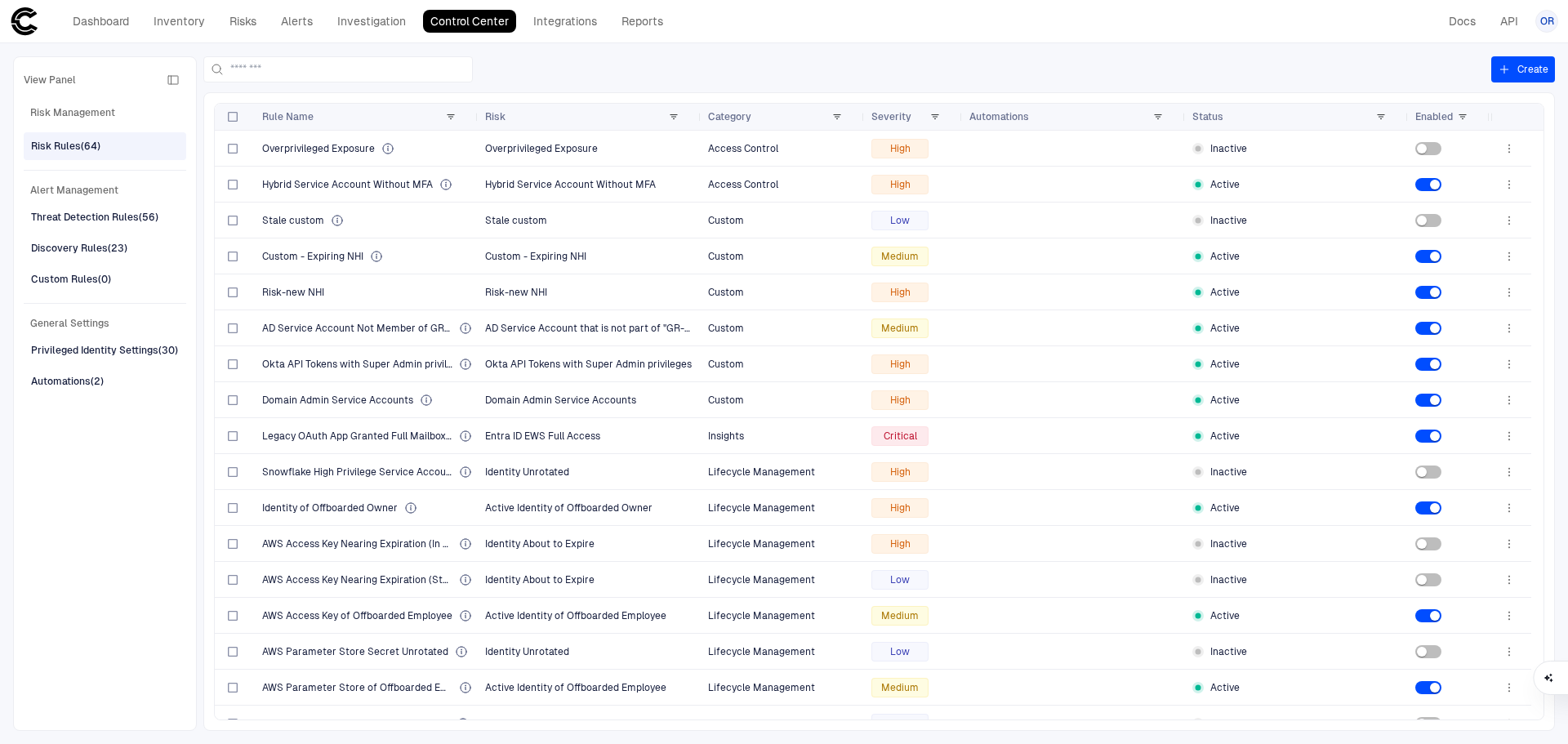
drag, startPoint x: 91, startPoint y: 221, endPoint x: 571, endPoint y: 86, distance: 498.6
click at [91, 221] on div "Threat Detection Rules (56)" at bounding box center [95, 217] width 128 height 15
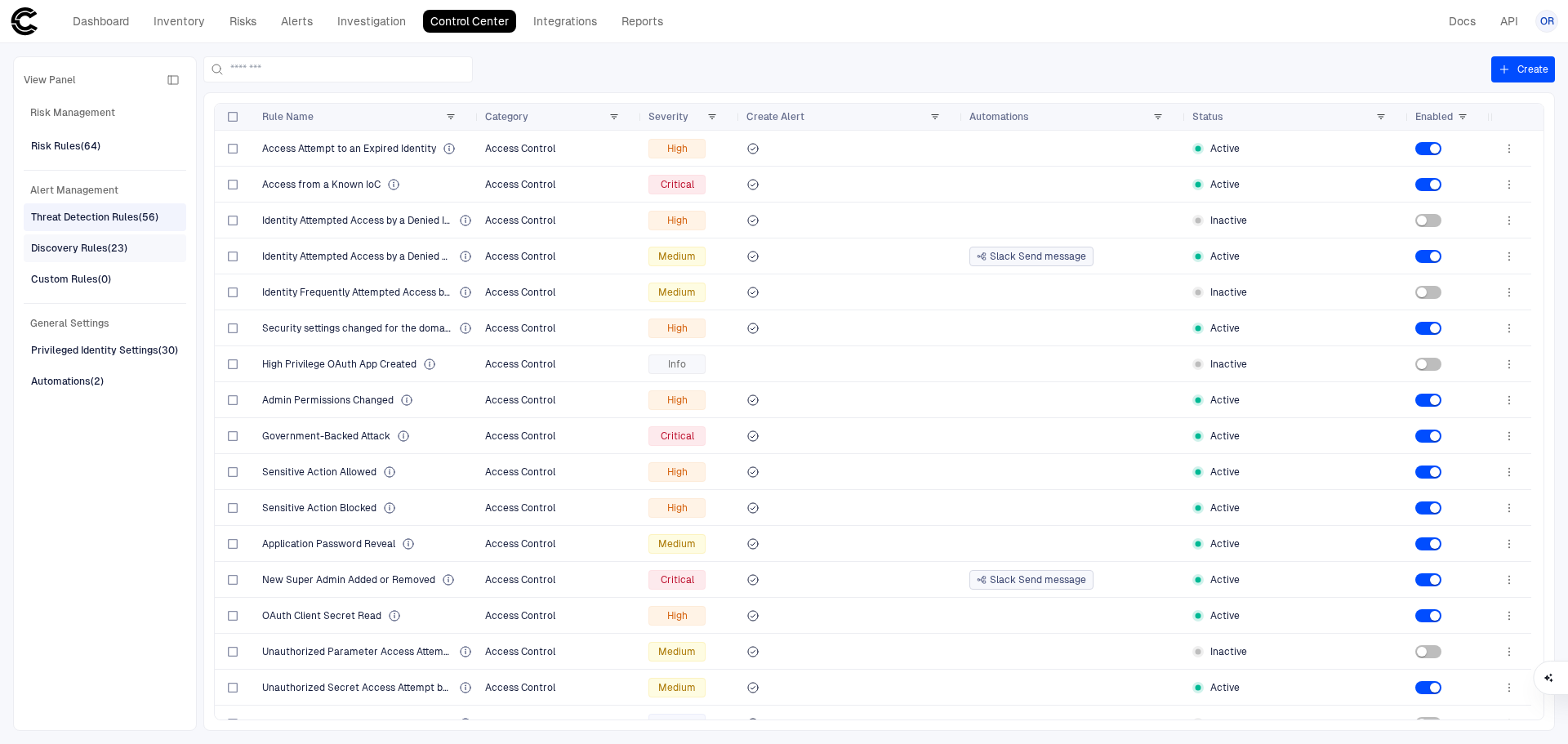
click at [109, 255] on div "Discovery Rules (23)" at bounding box center [80, 249] width 96 height 15
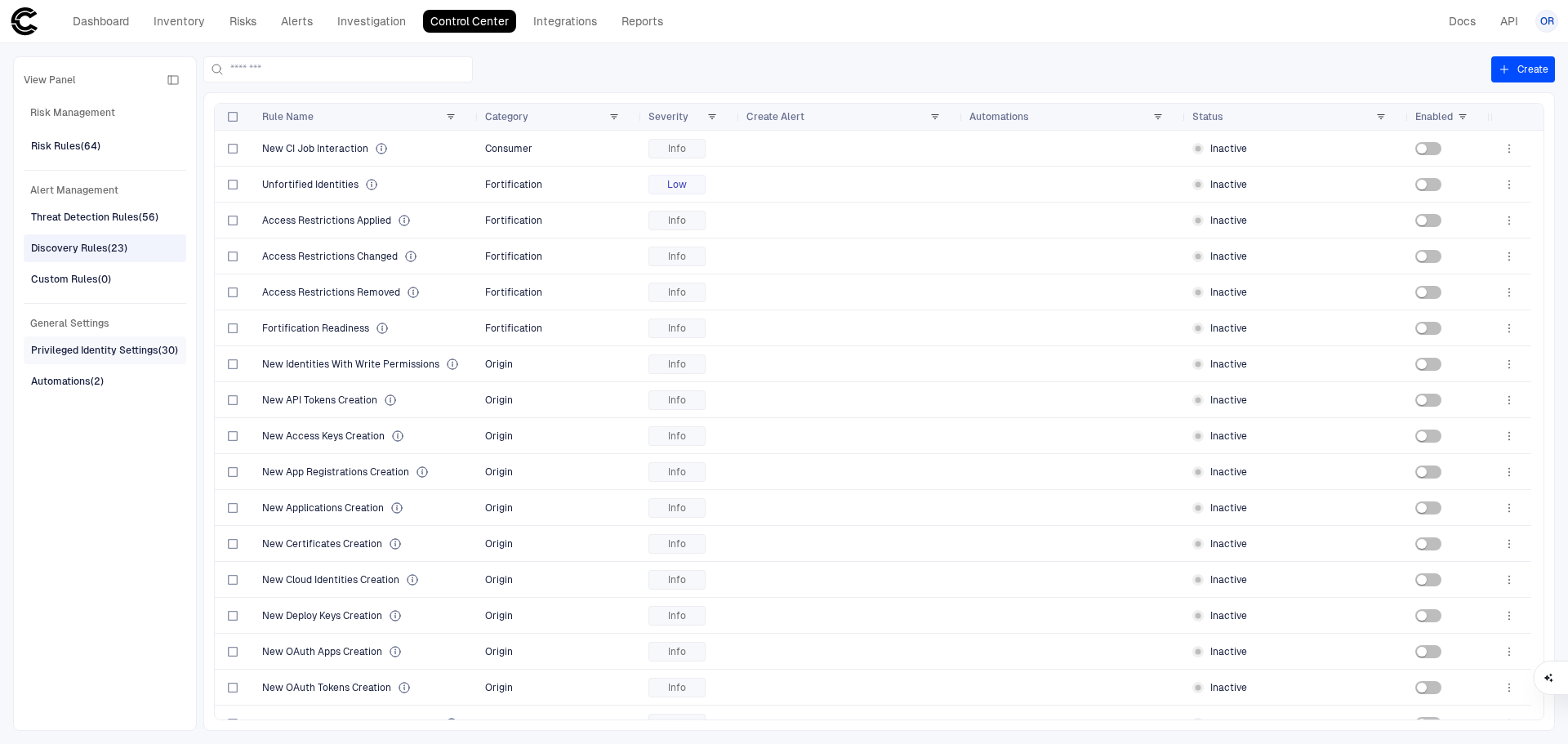
click at [94, 351] on div "Privileged Identity Settings (30)" at bounding box center [104, 350] width 147 height 15
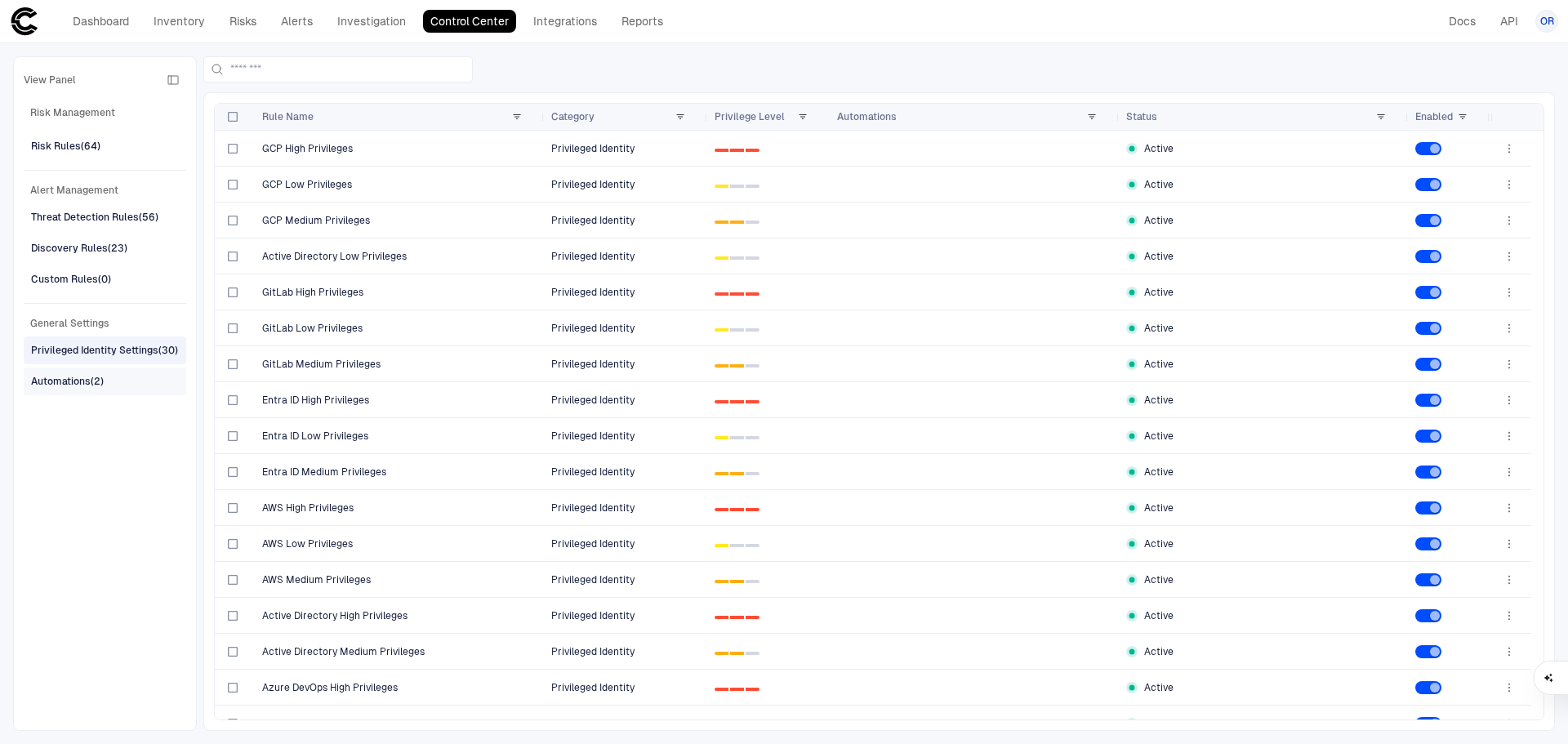
click at [138, 372] on div "Automations (2)" at bounding box center [106, 381] width 151 height 26
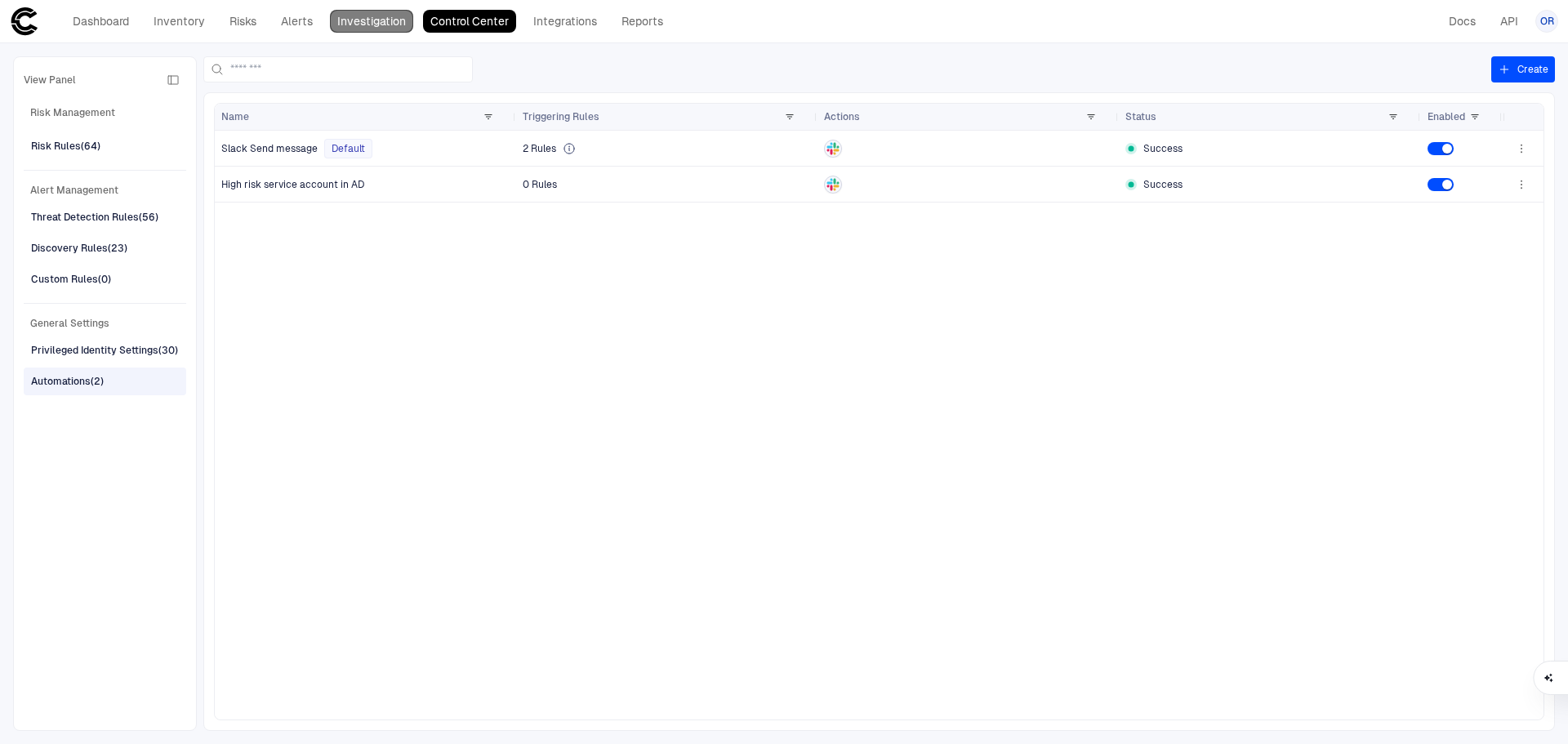
click at [392, 10] on link "Investigation" at bounding box center [372, 21] width 83 height 23
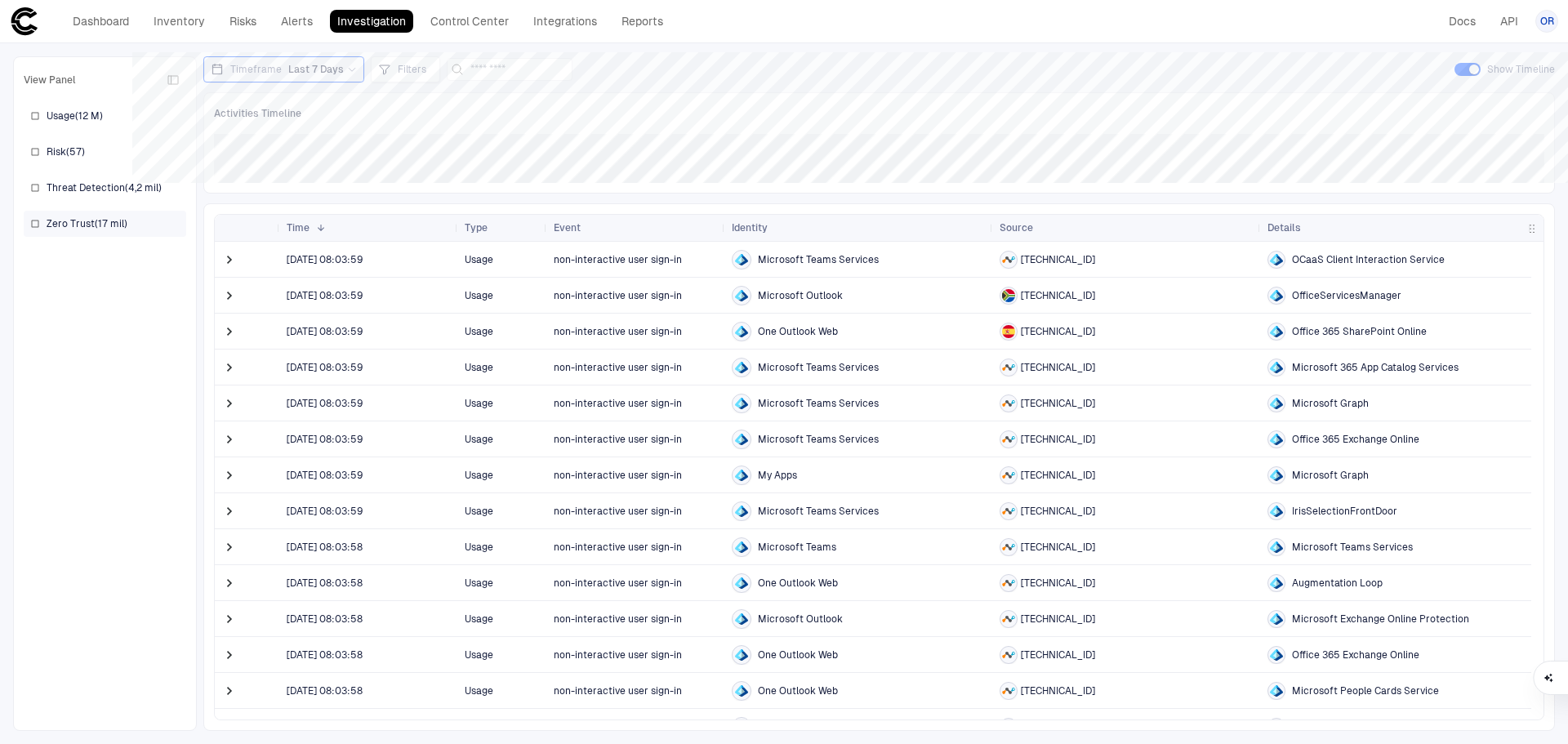
click at [95, 226] on span "Zero Trust ( 17 mil )" at bounding box center [86, 224] width 80 height 13
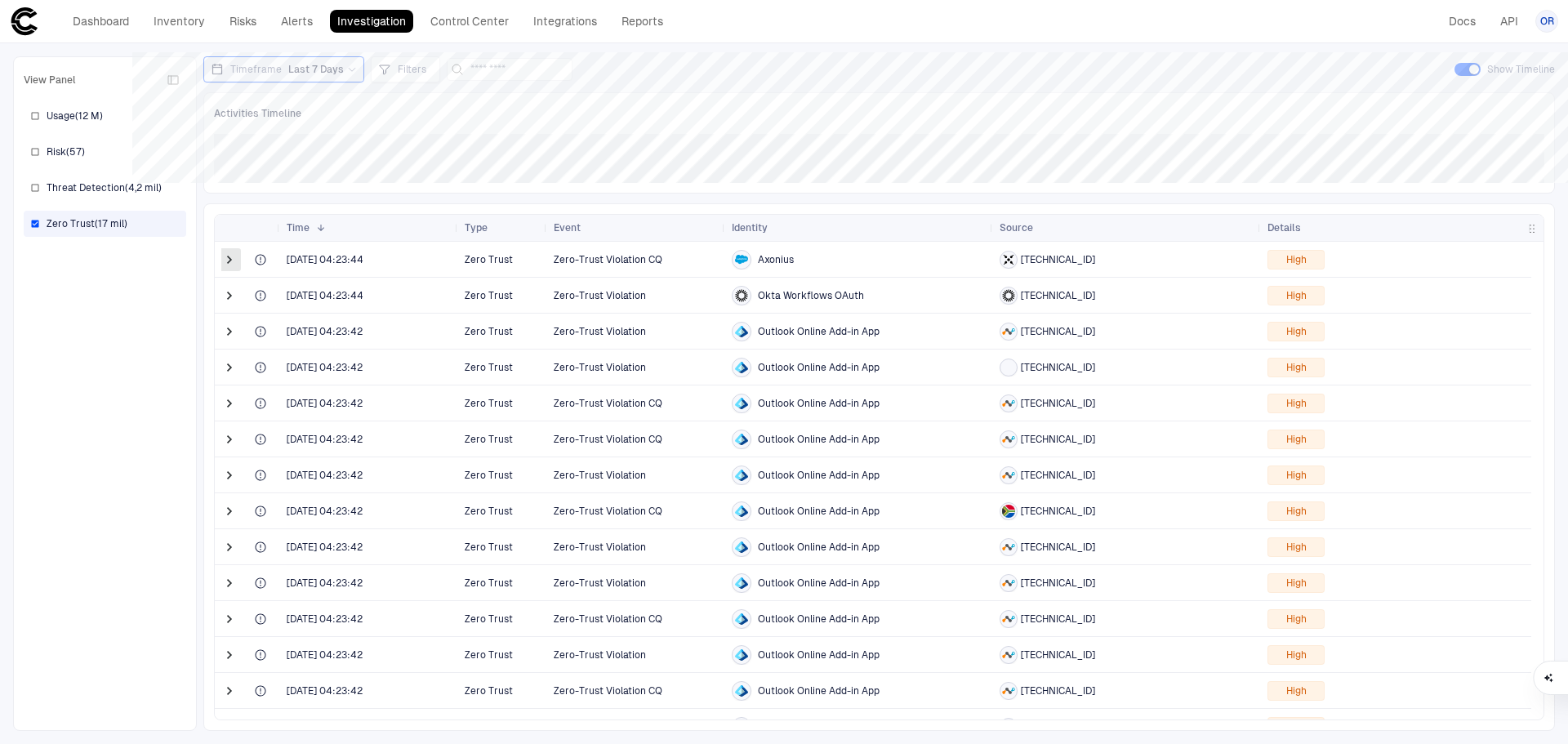
click at [234, 252] on span at bounding box center [229, 260] width 17 height 17
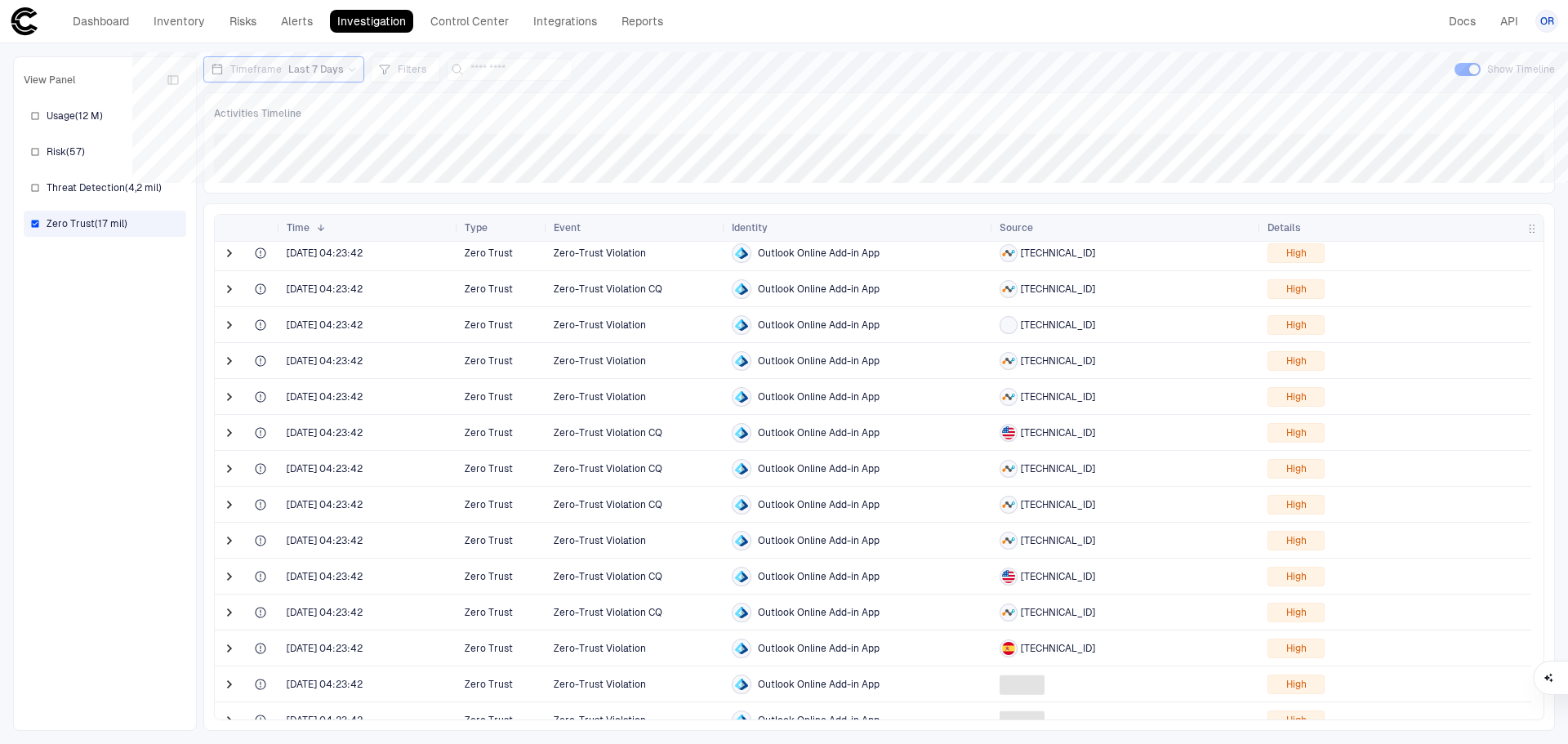
scroll to position [1082, 0]
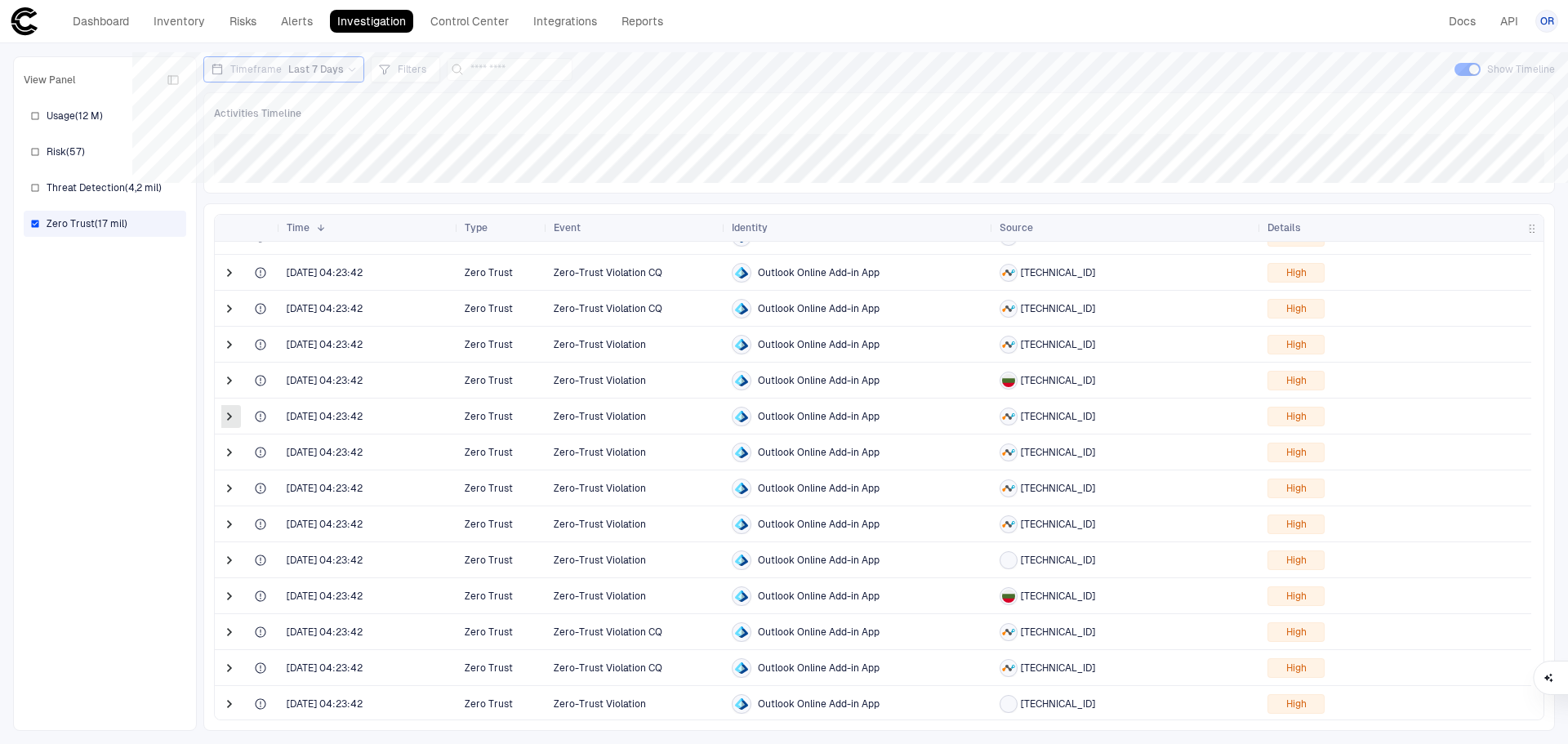
click at [227, 414] on span at bounding box center [229, 417] width 17 height 17
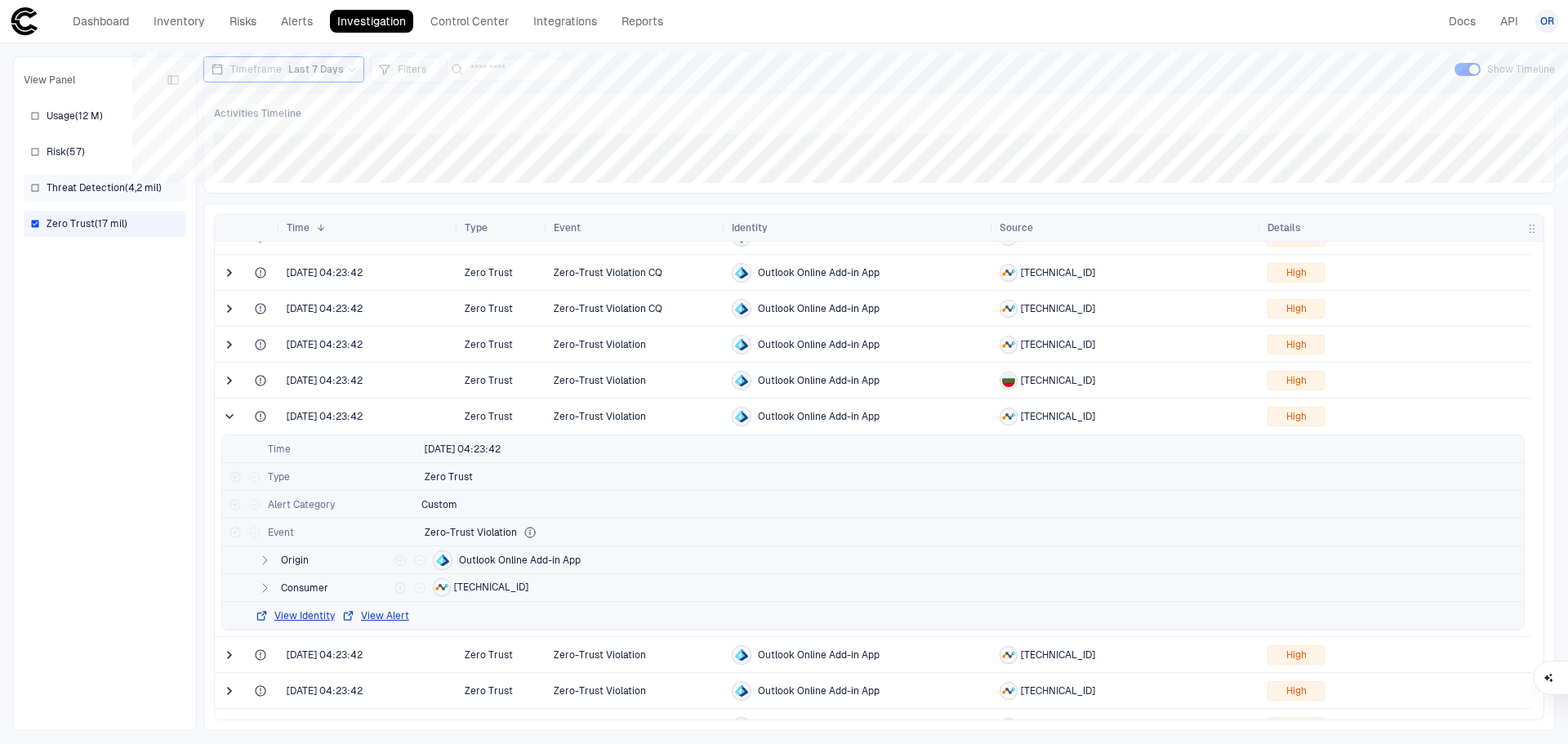
click at [109, 187] on span "Threat Detection ( 4,2 mil )" at bounding box center [104, 188] width 116 height 13
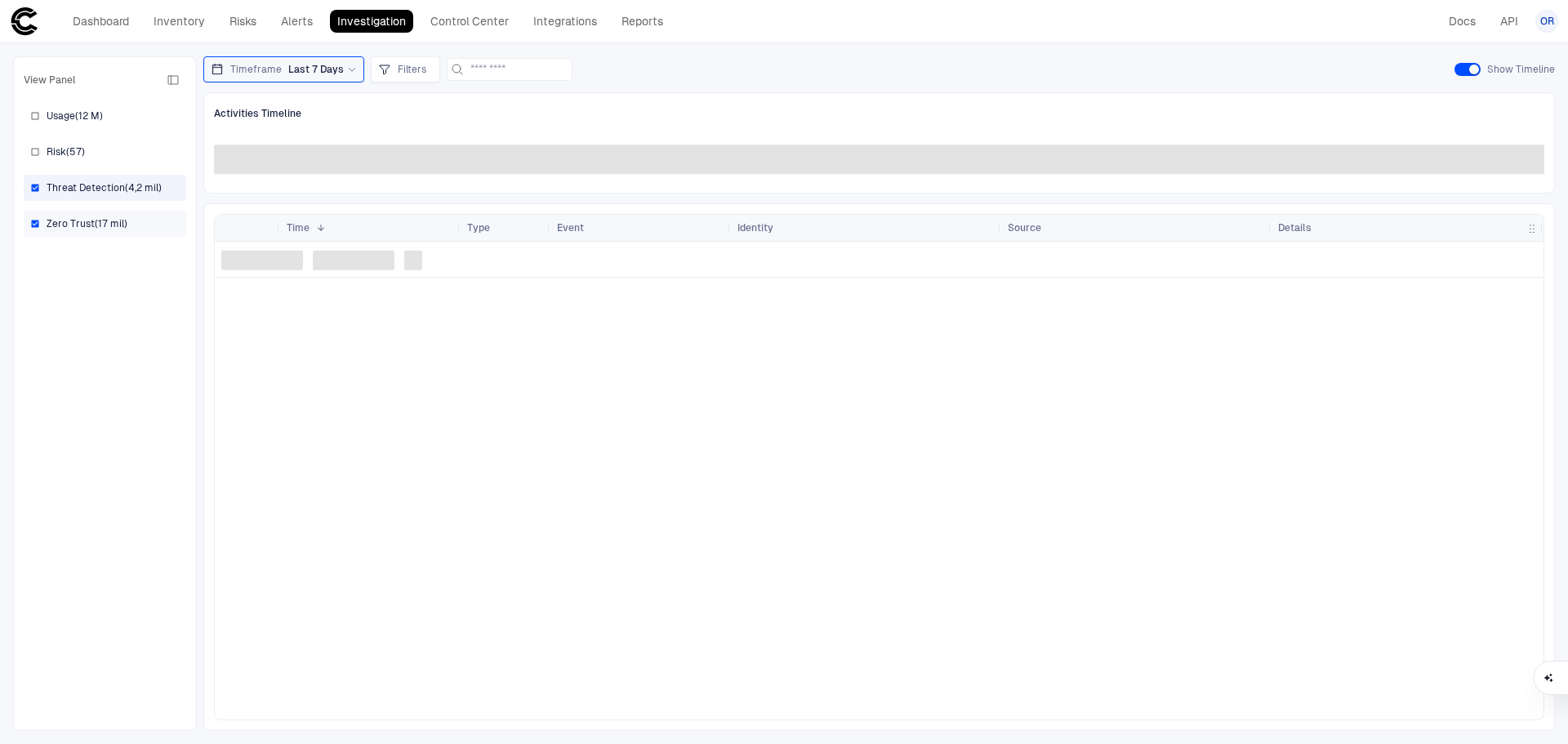
click at [30, 221] on div "Zero Trust ( 17 mil )" at bounding box center [105, 224] width 163 height 26
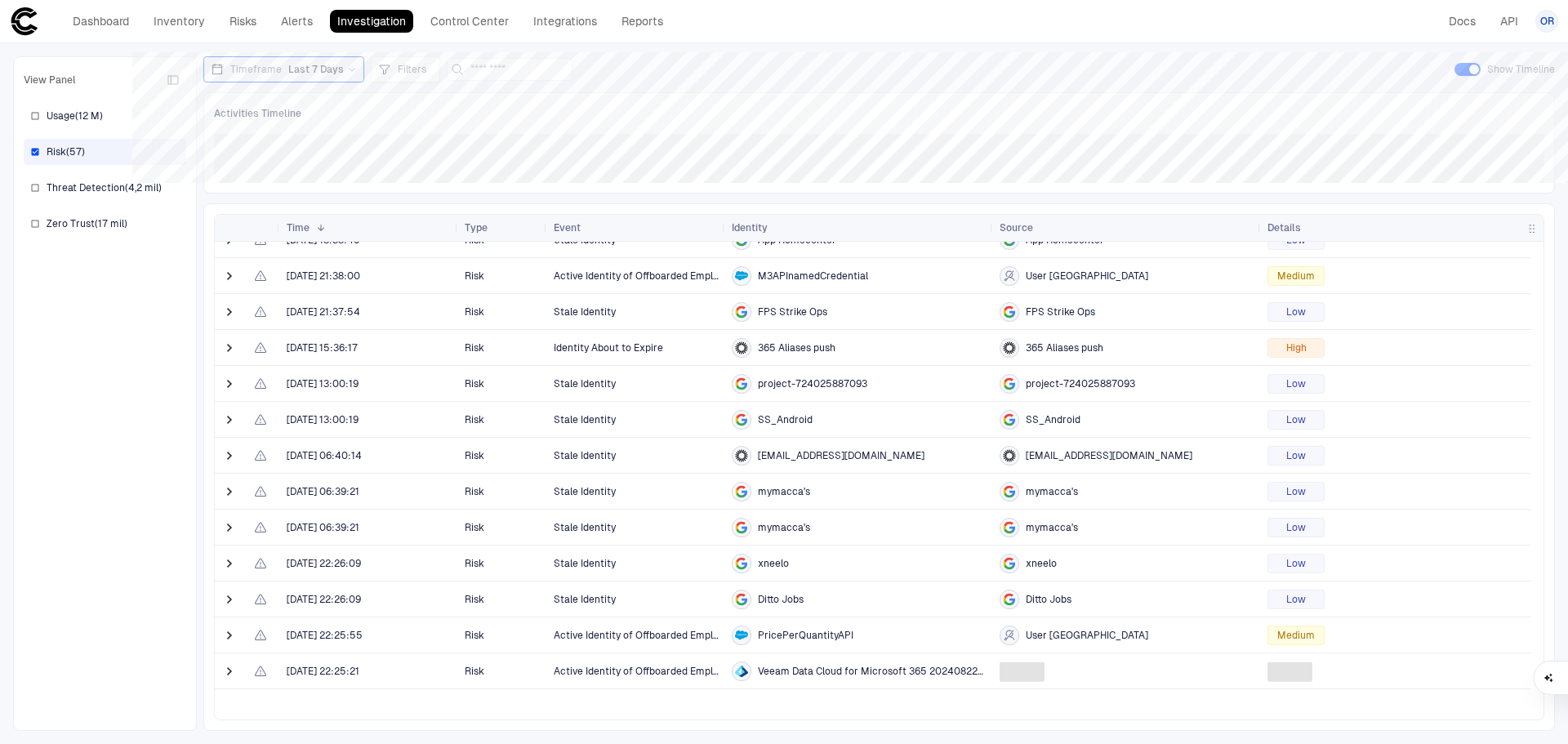
scroll to position [1570, 0]
